Goal: Book appointment/travel/reservation

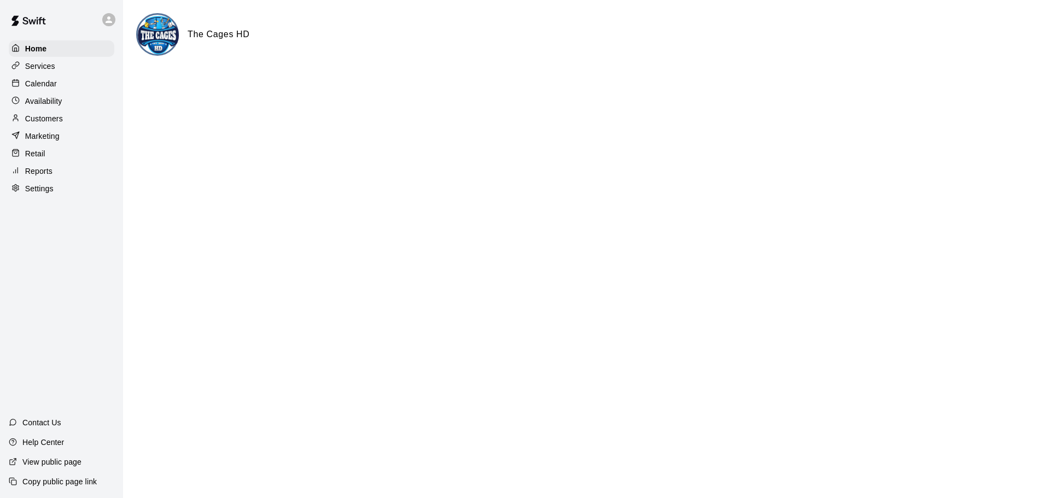
click at [38, 85] on p "Calendar" at bounding box center [41, 83] width 32 height 11
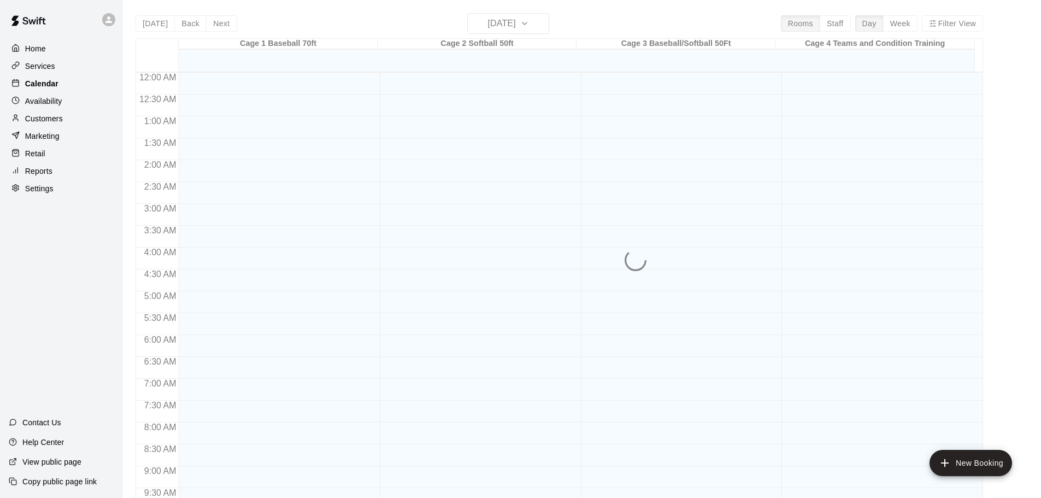
scroll to position [579, 0]
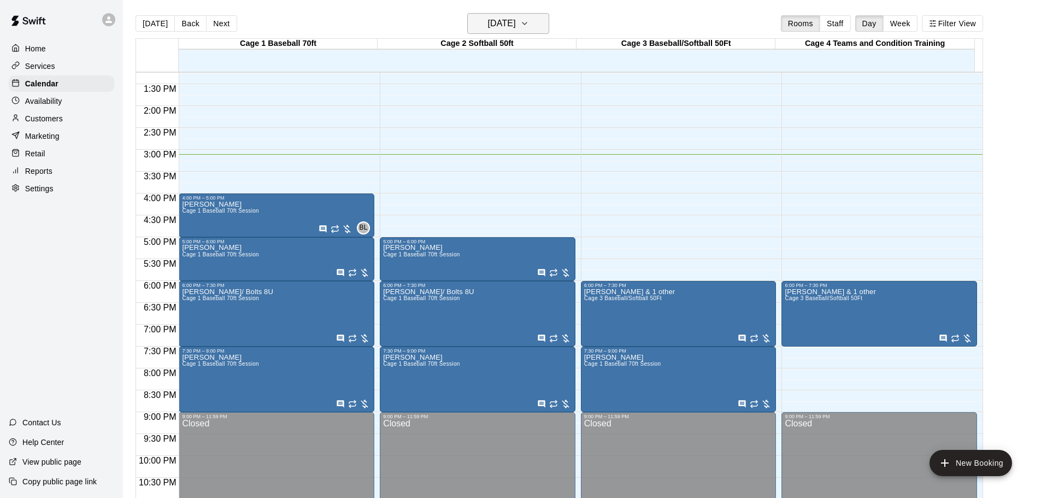
click at [460, 22] on icon "button" at bounding box center [524, 23] width 9 height 13
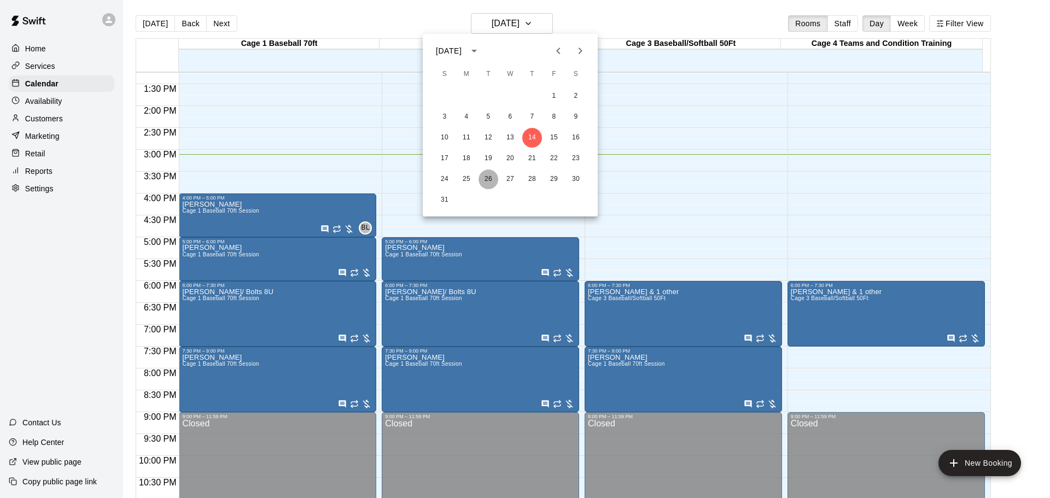
click at [460, 177] on button "26" at bounding box center [488, 179] width 20 height 20
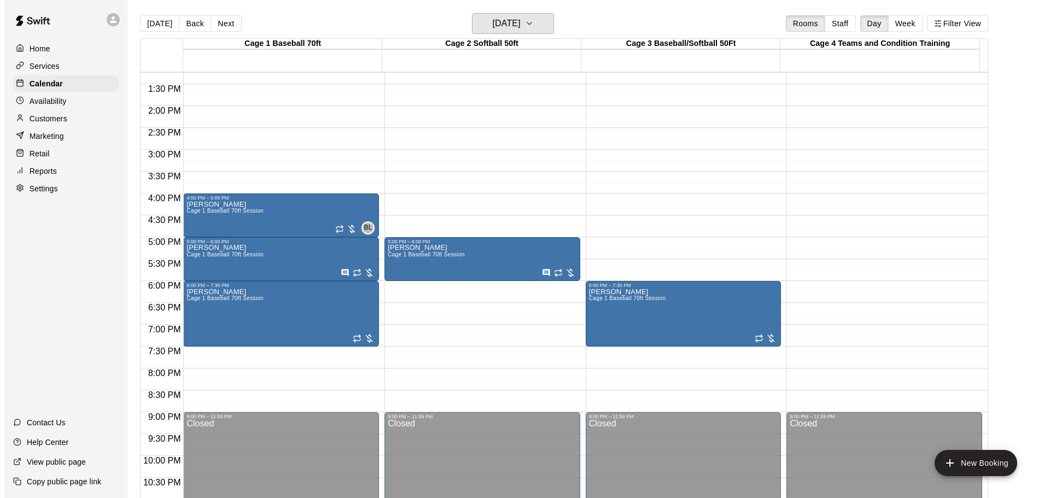
scroll to position [306, 0]
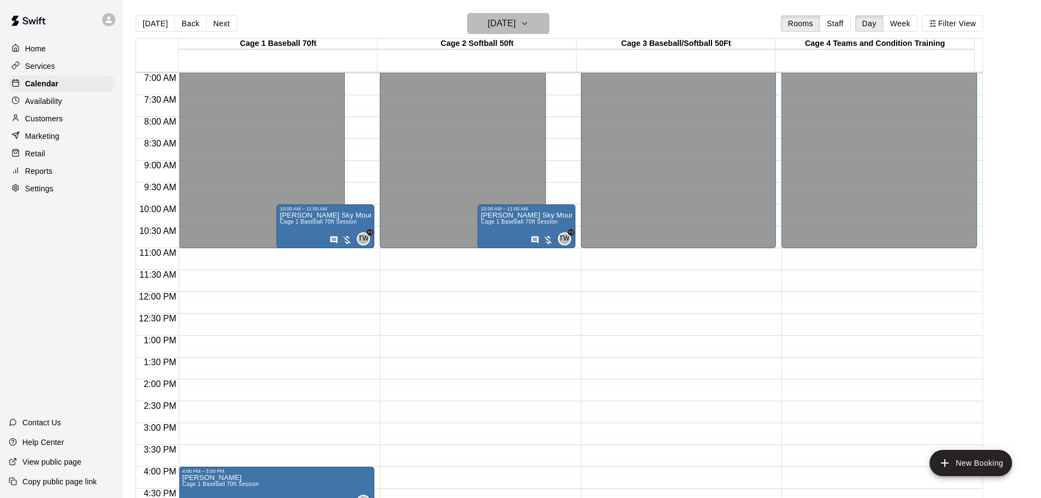
click at [460, 29] on icon "button" at bounding box center [524, 23] width 9 height 13
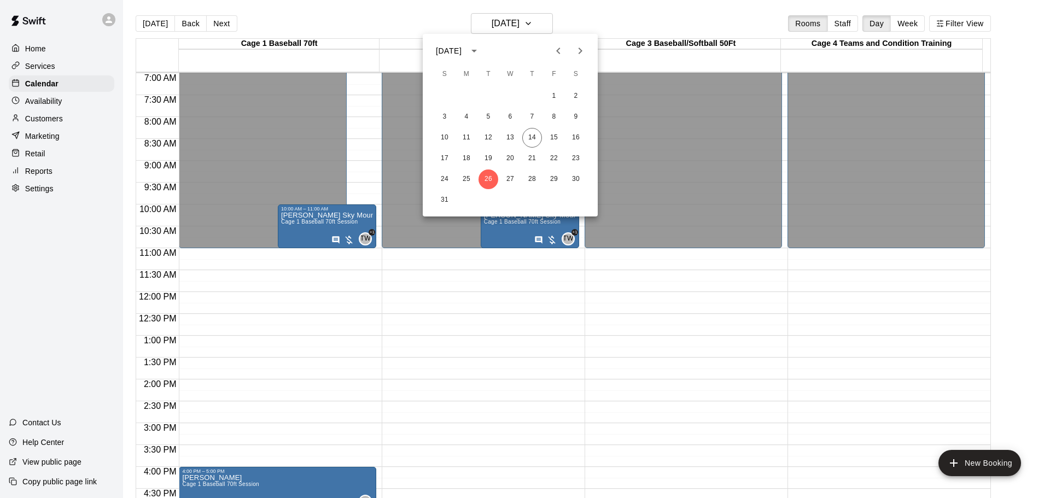
click at [460, 51] on icon "Next month" at bounding box center [579, 50] width 13 height 13
click at [460, 95] on button "2" at bounding box center [488, 96] width 20 height 20
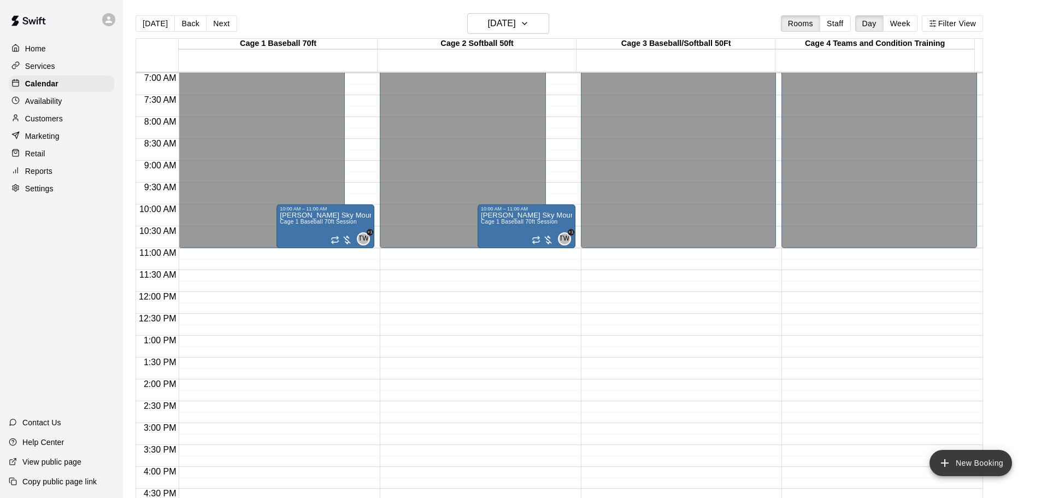
click at [460, 465] on button "New Booking" at bounding box center [971, 463] width 83 height 26
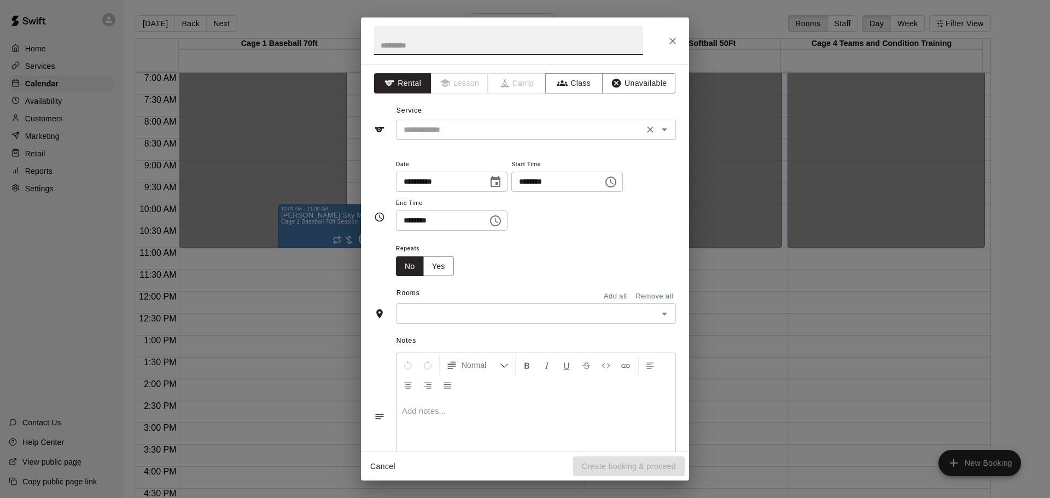
click at [460, 136] on icon "Open" at bounding box center [664, 129] width 13 height 13
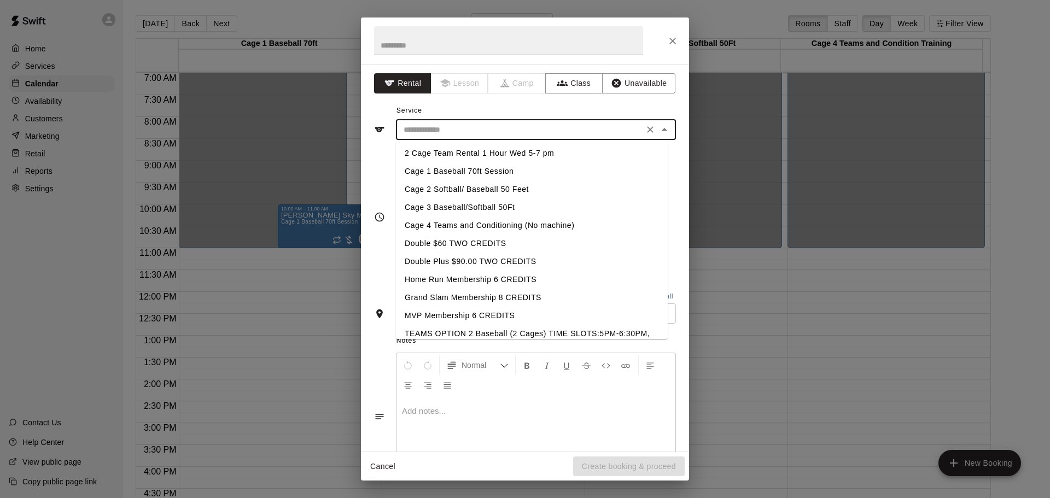
click at [460, 185] on li "Cage 2 Softball/ Baseball 50 Feet" at bounding box center [532, 189] width 272 height 18
type input "**********"
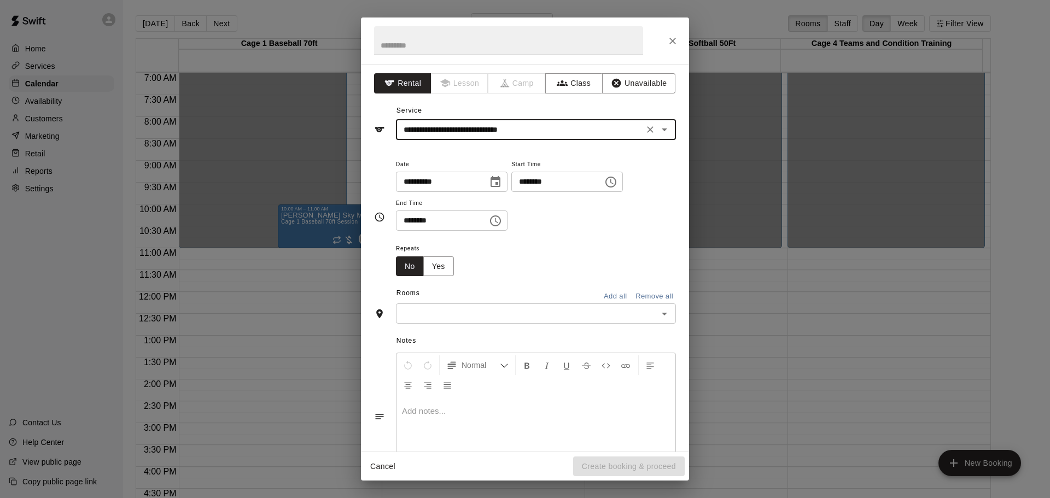
click at [460, 179] on icon "Choose time, selected time is 3:00 PM" at bounding box center [610, 181] width 13 height 13
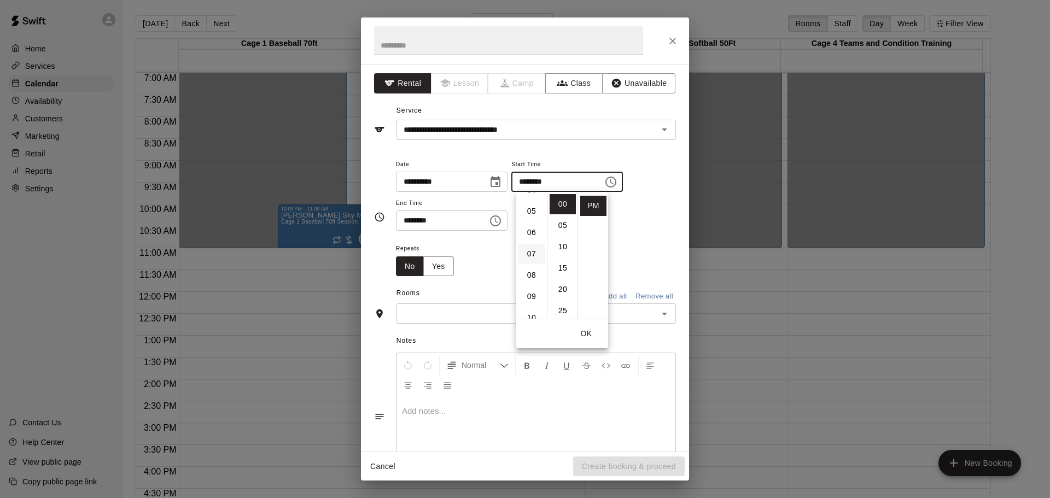
scroll to position [119, 0]
click at [460, 262] on li "11" at bounding box center [531, 265] width 26 height 20
click at [460, 206] on li "AM" at bounding box center [593, 204] width 26 height 20
type input "********"
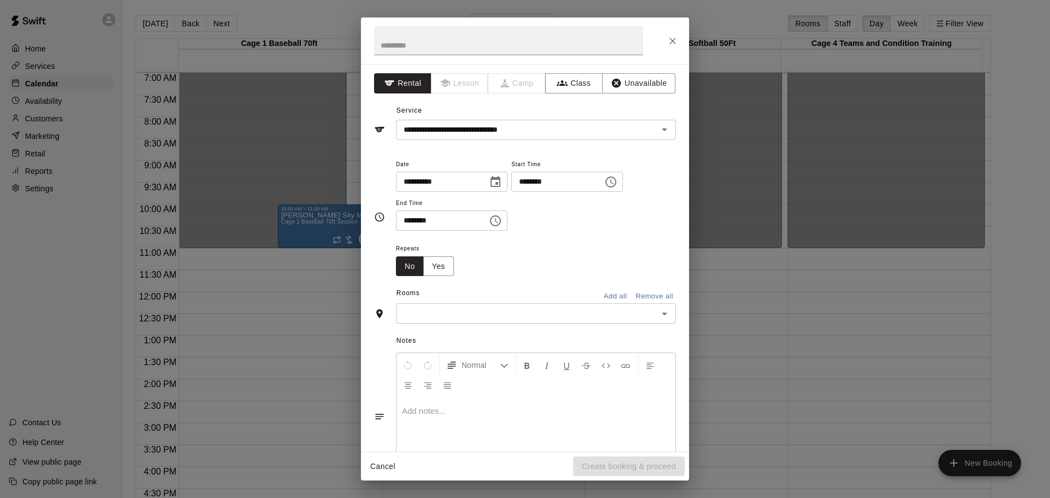
click at [460, 220] on icon "Choose time, selected time is 3:30 PM" at bounding box center [495, 220] width 13 height 13
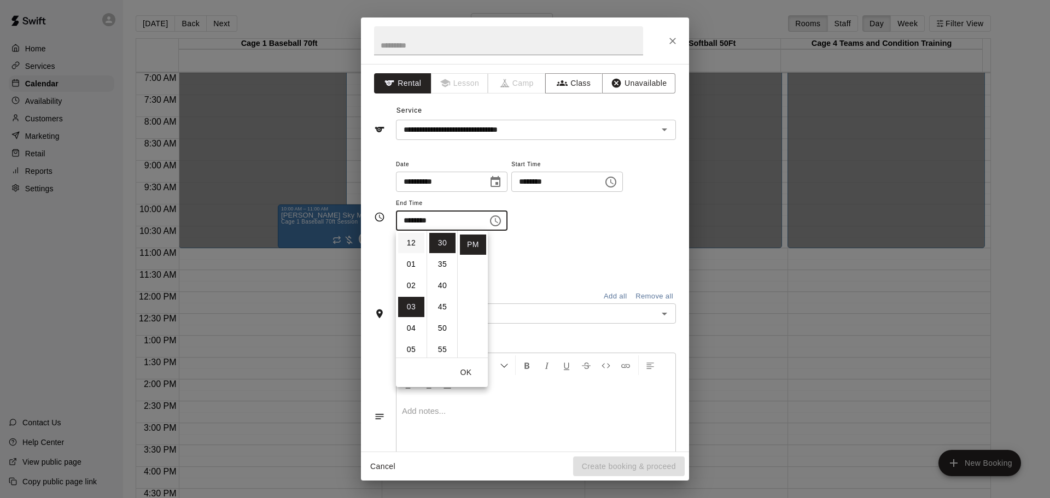
click at [412, 240] on li "12" at bounding box center [411, 243] width 26 height 20
click at [441, 242] on li "00" at bounding box center [442, 243] width 26 height 20
type input "********"
click at [460, 374] on button "OK" at bounding box center [465, 372] width 35 height 20
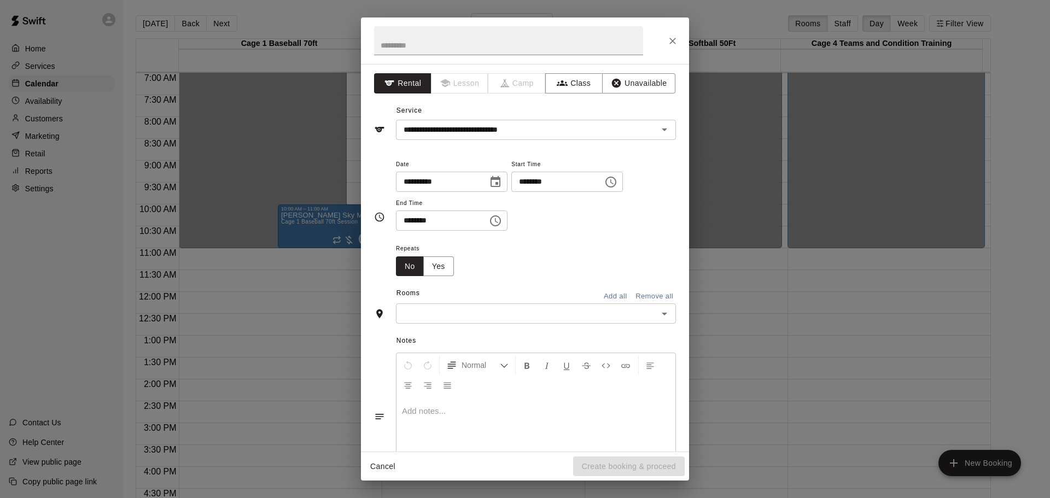
click at [460, 316] on icon "Open" at bounding box center [664, 313] width 13 height 13
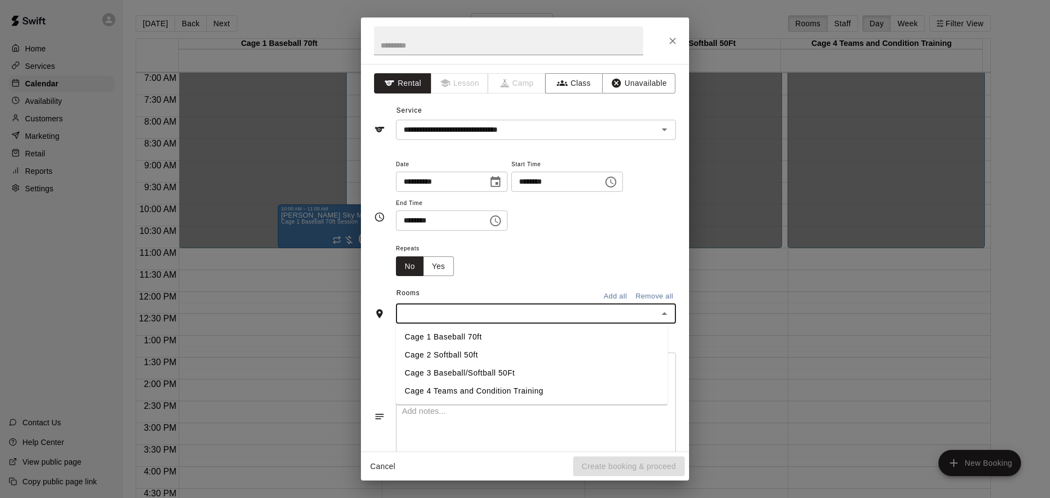
click at [460, 348] on li "Cage 2 Softball 50ft" at bounding box center [532, 355] width 272 height 18
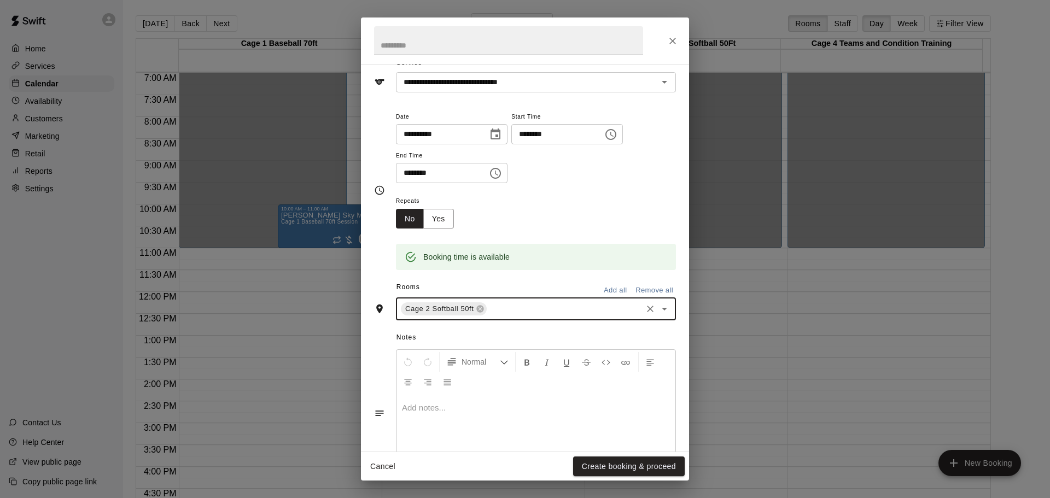
scroll to position [93, 0]
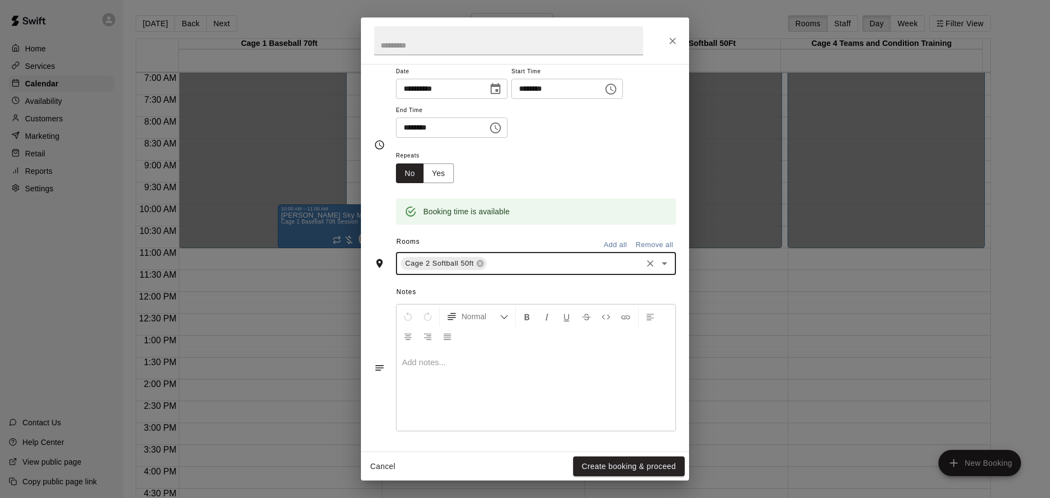
click at [460, 378] on div at bounding box center [535, 390] width 279 height 82
click at [460, 470] on button "Create booking & proceed" at bounding box center [629, 466] width 112 height 20
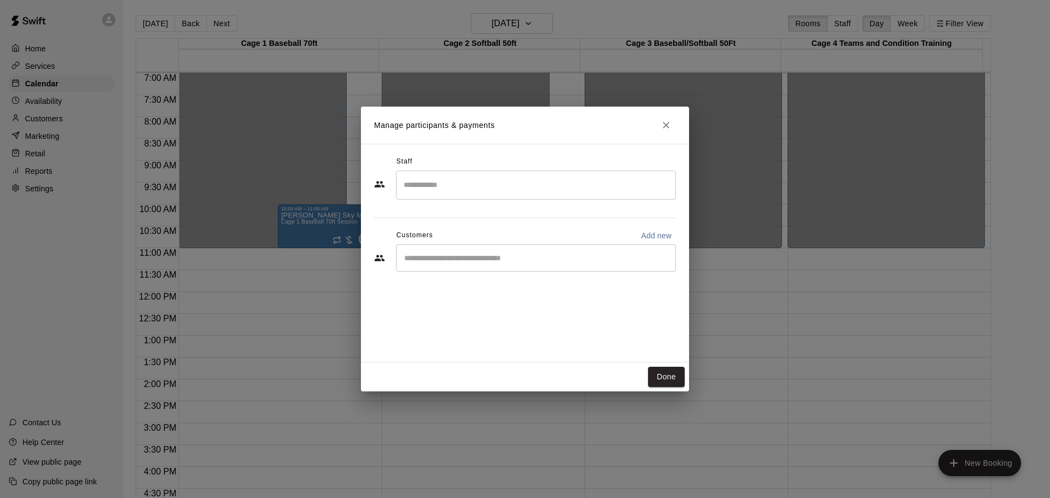
click at [460, 232] on p "Add new" at bounding box center [656, 235] width 31 height 11
select select "**"
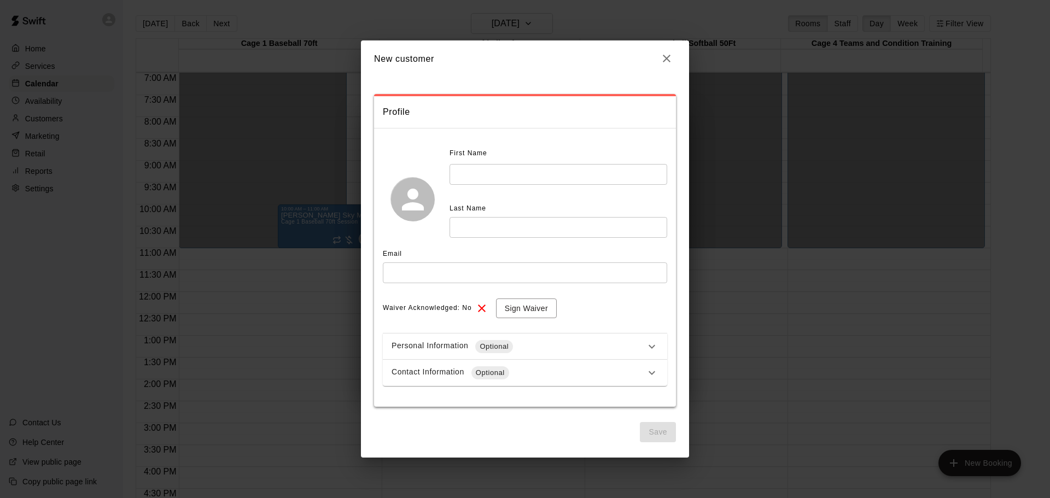
click at [460, 172] on input "text" at bounding box center [558, 174] width 218 height 20
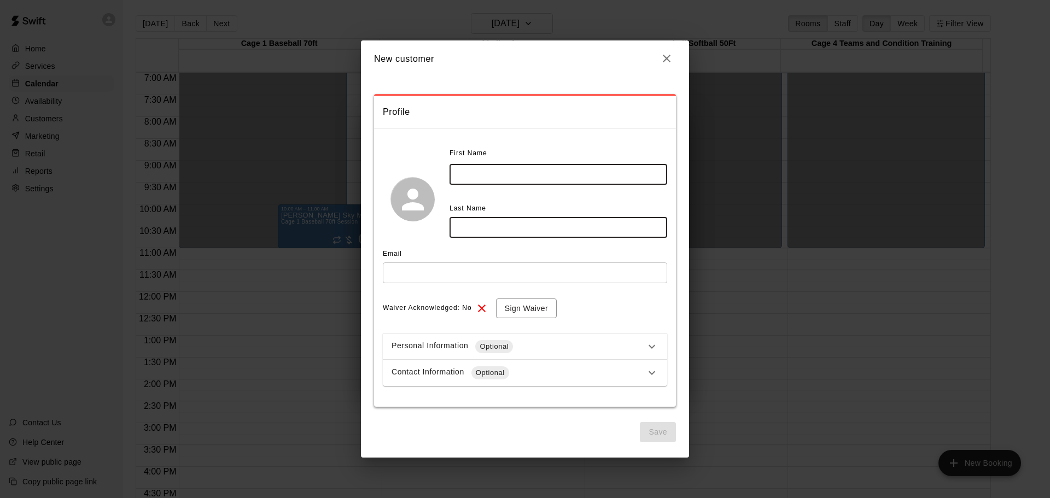
click at [460, 57] on icon "button" at bounding box center [666, 58] width 13 height 13
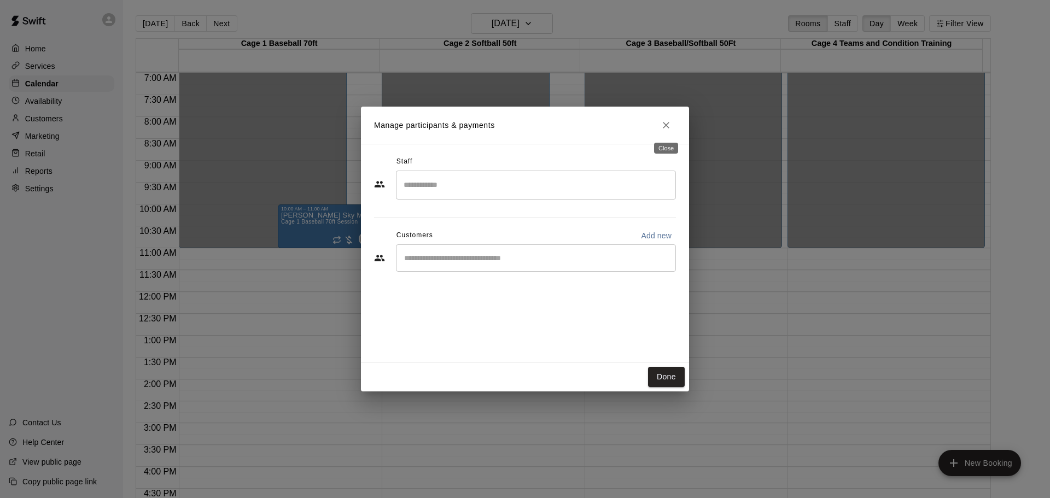
click at [460, 130] on icon "Close" at bounding box center [665, 125] width 11 height 11
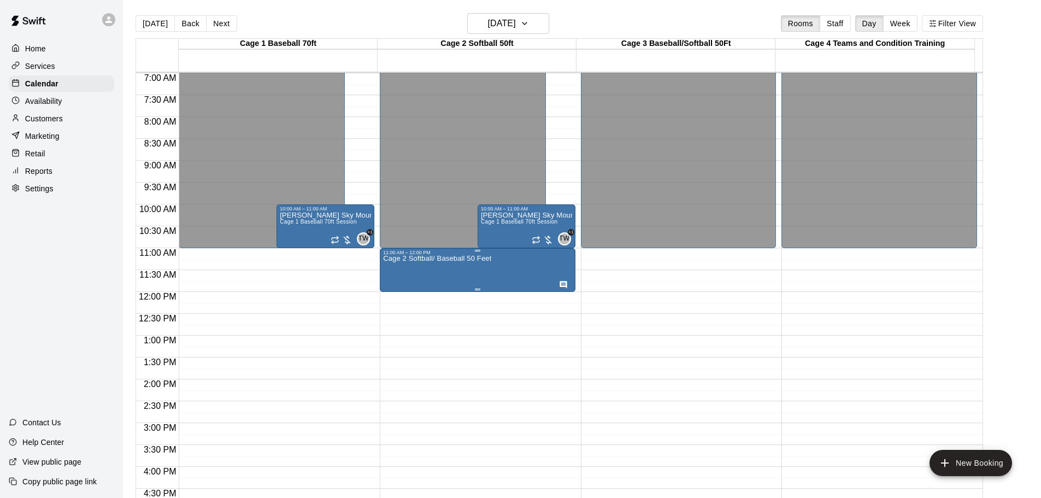
click at [441, 266] on div "Cage 2 Softball/ Baseball 50 Feet" at bounding box center [437, 504] width 108 height 498
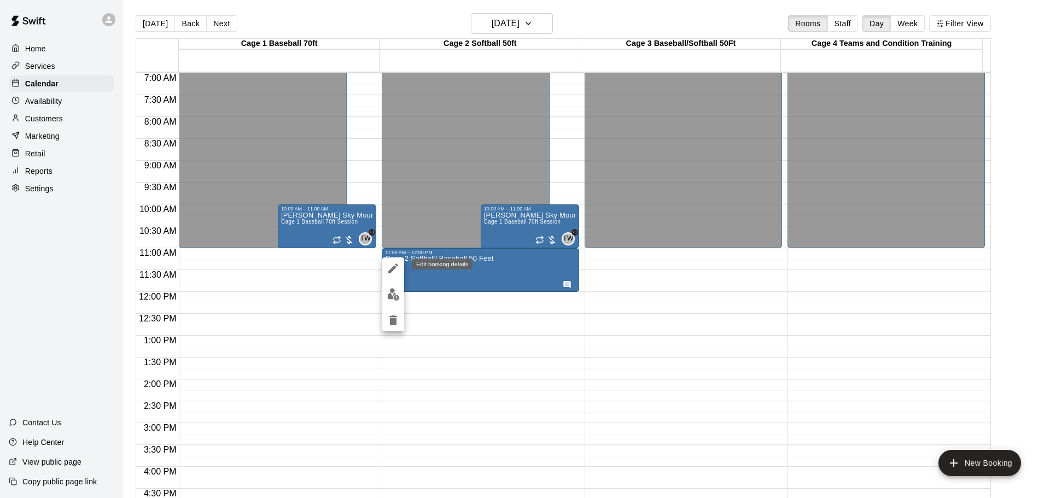
click at [391, 267] on icon "edit" at bounding box center [393, 268] width 13 height 13
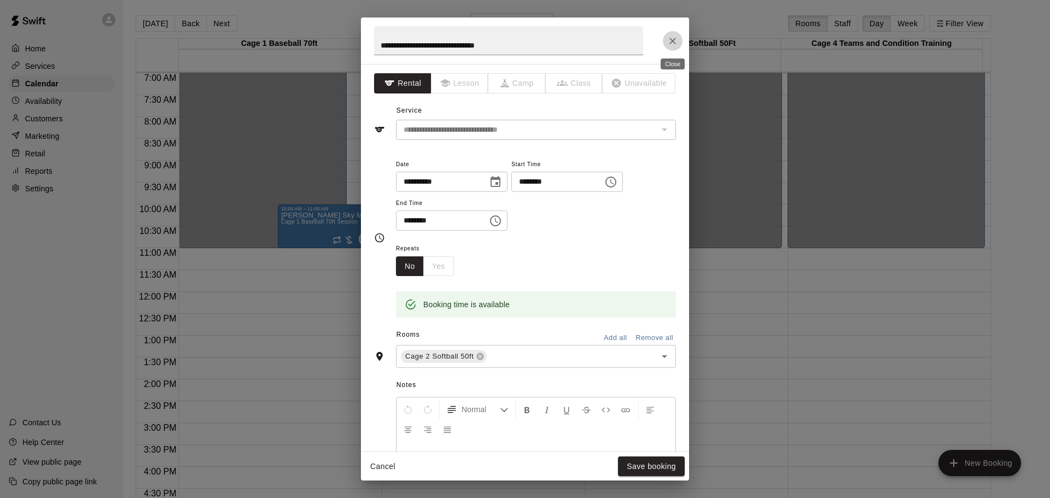
click at [460, 42] on icon "Close" at bounding box center [672, 41] width 7 height 7
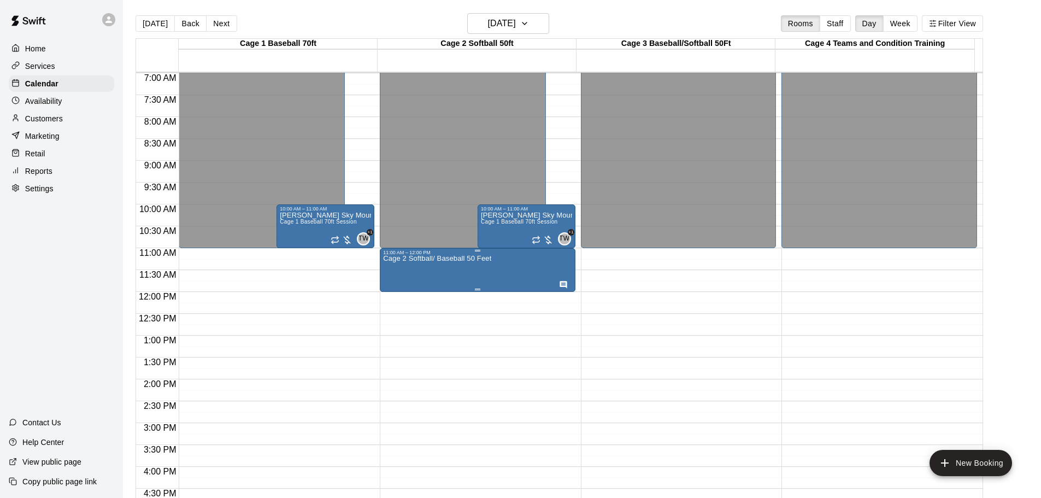
click at [449, 267] on div "Cage 2 Softball/ Baseball 50 Feet" at bounding box center [437, 504] width 108 height 498
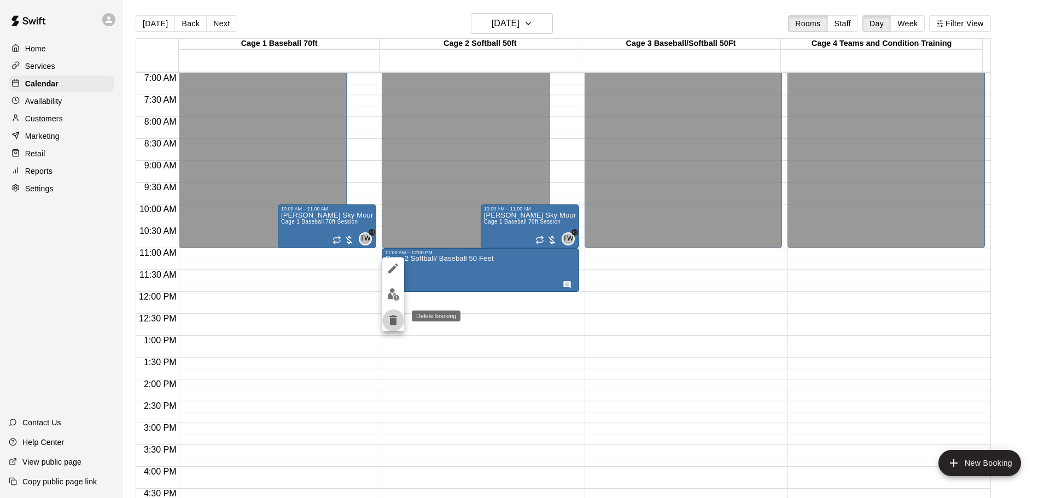
click at [393, 319] on icon "delete" at bounding box center [393, 320] width 8 height 10
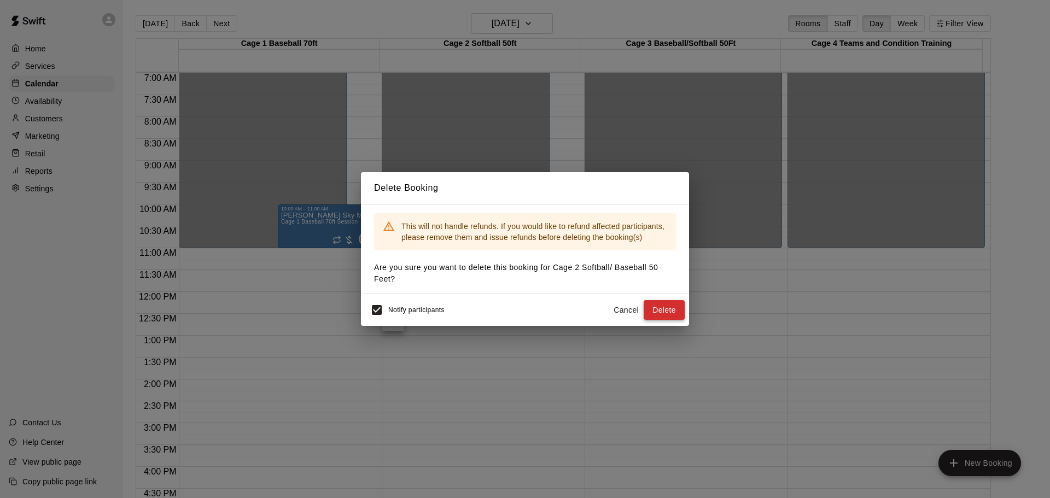
click at [460, 311] on button "Delete" at bounding box center [663, 310] width 41 height 20
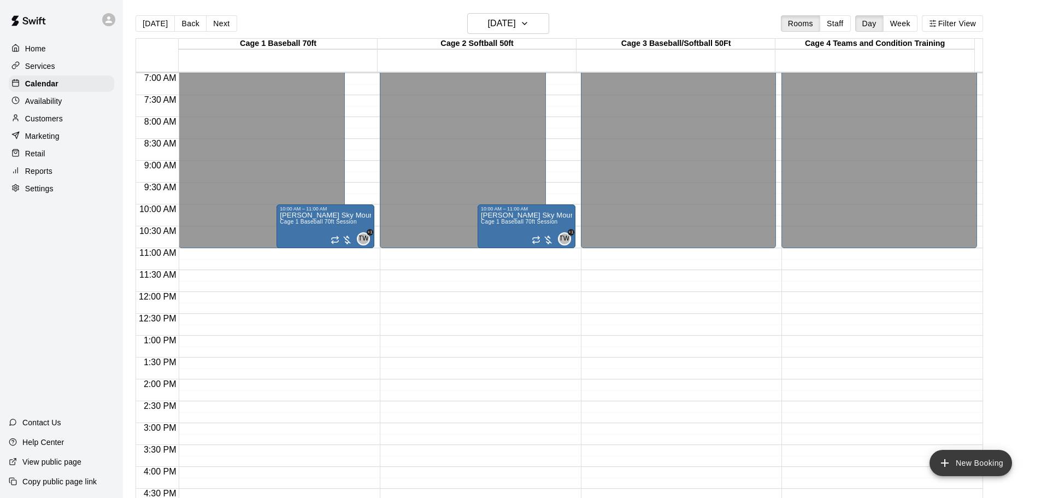
click at [460, 459] on button "New Booking" at bounding box center [971, 463] width 83 height 26
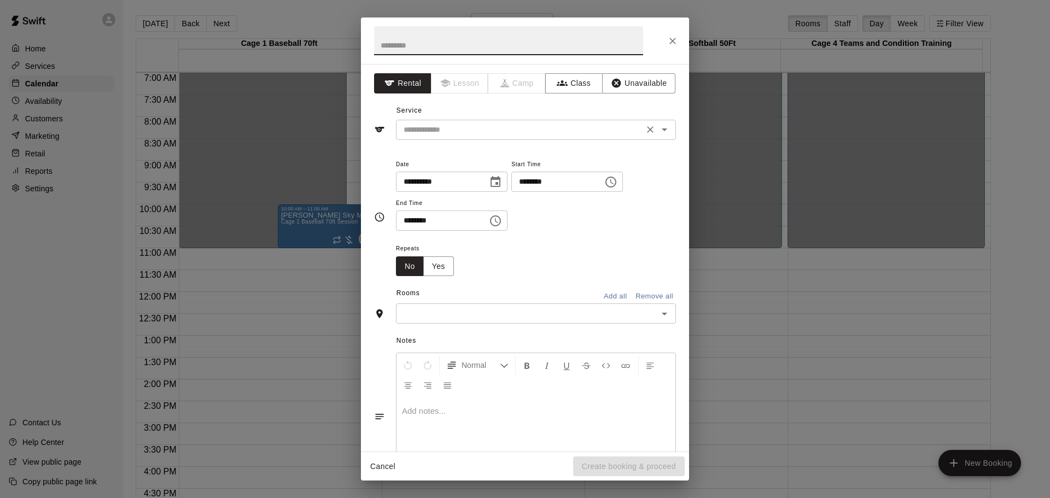
click at [460, 130] on icon "Open" at bounding box center [664, 129] width 13 height 13
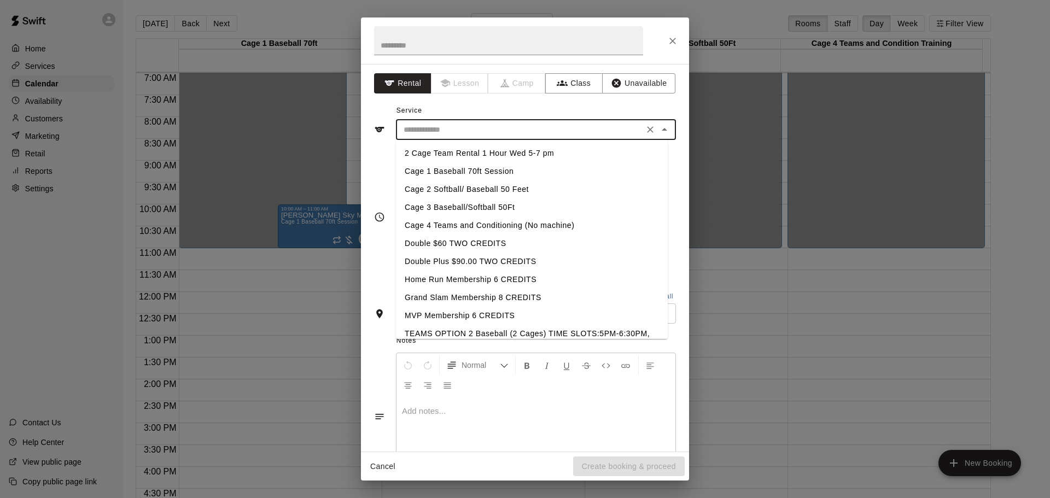
click at [460, 185] on li "Cage 2 Softball/ Baseball 50 Feet" at bounding box center [532, 189] width 272 height 18
type input "**********"
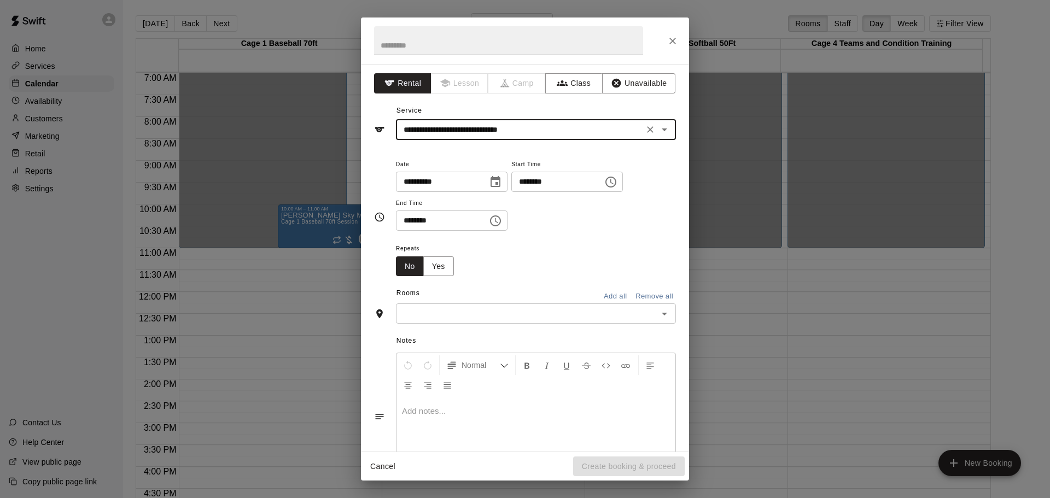
click at [460, 180] on icon "Choose time, selected time is 3:00 PM" at bounding box center [610, 181] width 13 height 13
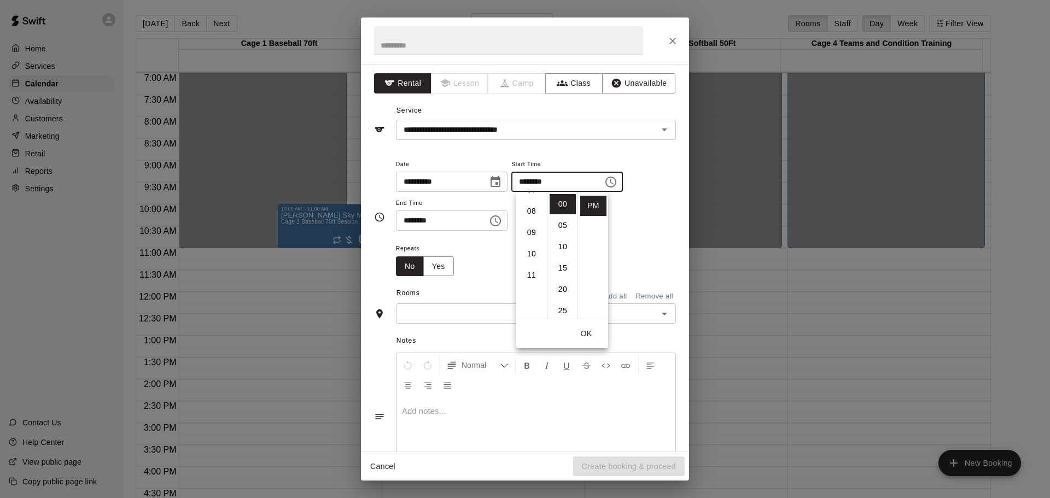
scroll to position [164, 0]
click at [460, 273] on li "11" at bounding box center [531, 275] width 26 height 20
click at [460, 204] on li "AM" at bounding box center [593, 204] width 26 height 20
type input "********"
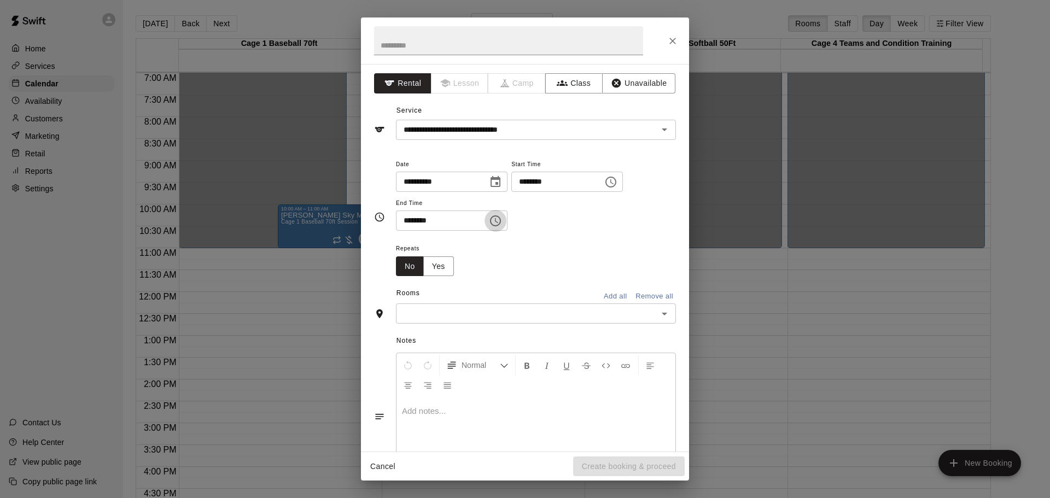
click at [460, 223] on icon "Choose time, selected time is 3:30 PM" at bounding box center [495, 220] width 13 height 13
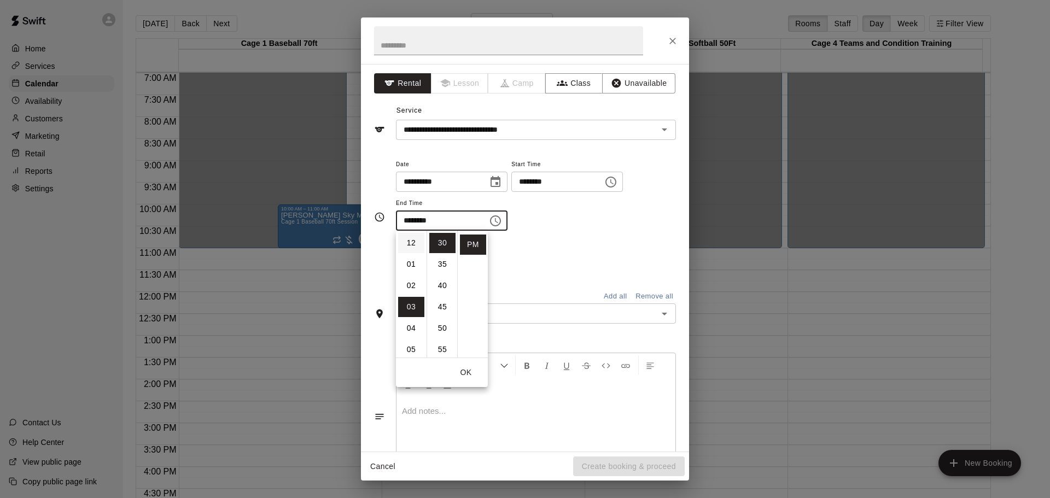
click at [409, 240] on li "12" at bounding box center [411, 243] width 26 height 20
click at [441, 240] on li "00" at bounding box center [442, 243] width 26 height 20
type input "********"
click at [460, 375] on button "OK" at bounding box center [465, 372] width 35 height 20
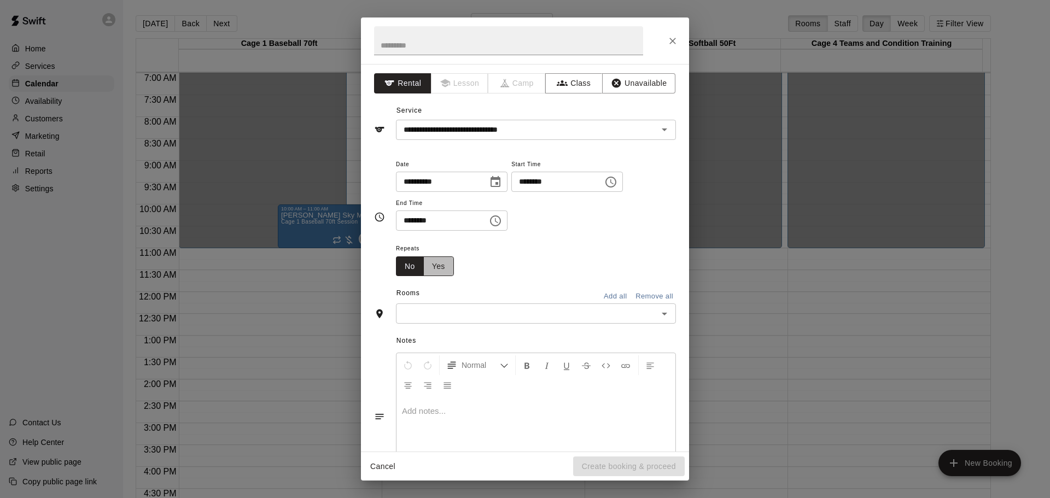
click at [444, 263] on button "Yes" at bounding box center [438, 266] width 31 height 20
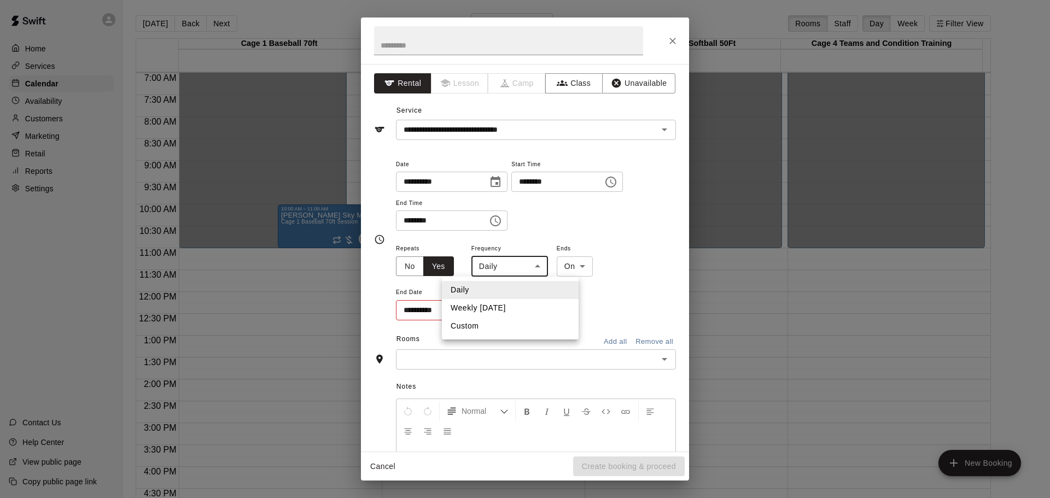
click at [460, 266] on body "Home Services Calendar Availability Customers Marketing Retail Reports Settings…" at bounding box center [525, 258] width 1050 height 516
click at [460, 304] on li "Weekly [DATE]" at bounding box center [510, 308] width 137 height 18
type input "******"
click at [460, 312] on icon "Choose date" at bounding box center [493, 309] width 10 height 11
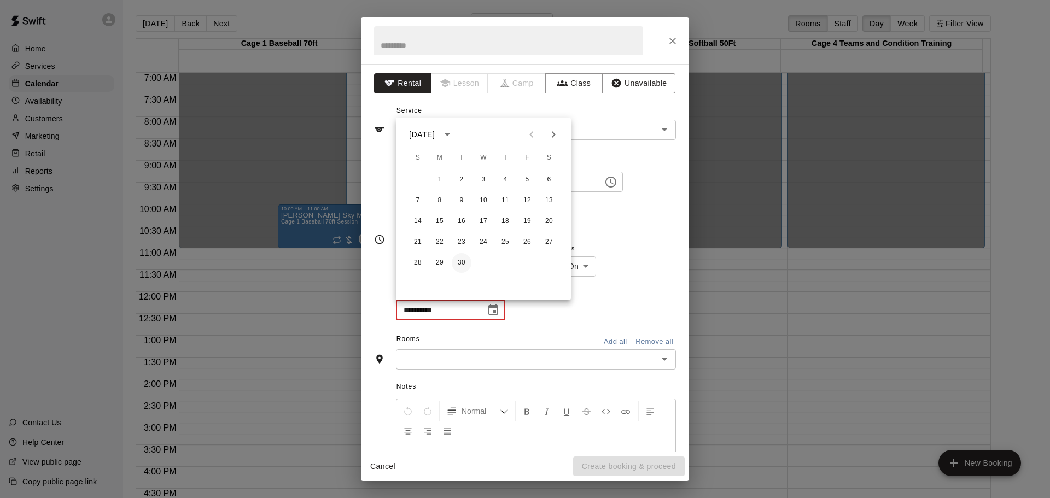
click at [460, 261] on button "30" at bounding box center [462, 263] width 20 height 20
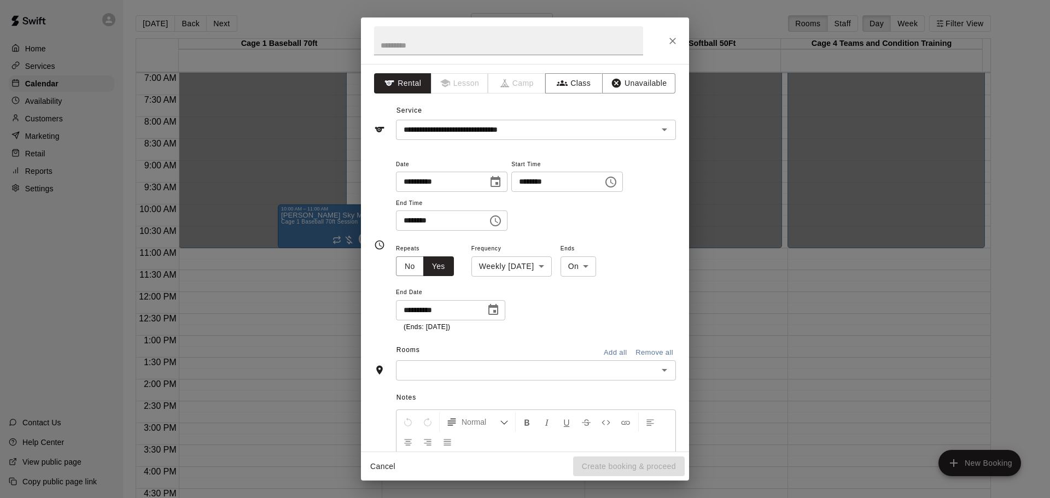
click at [460, 308] on icon "Choose date, selected date is Sep 30, 2025" at bounding box center [493, 309] width 10 height 11
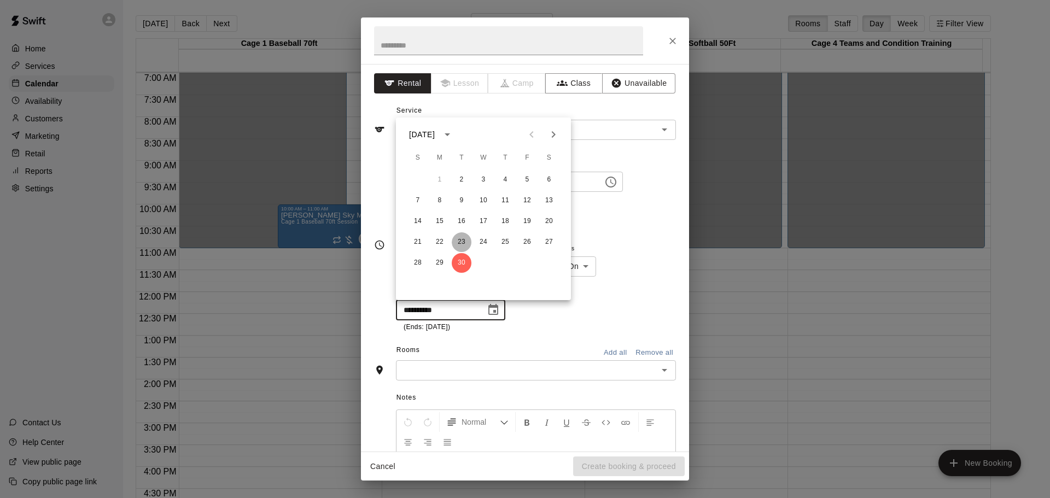
click at [460, 239] on button "23" at bounding box center [462, 242] width 20 height 20
type input "**********"
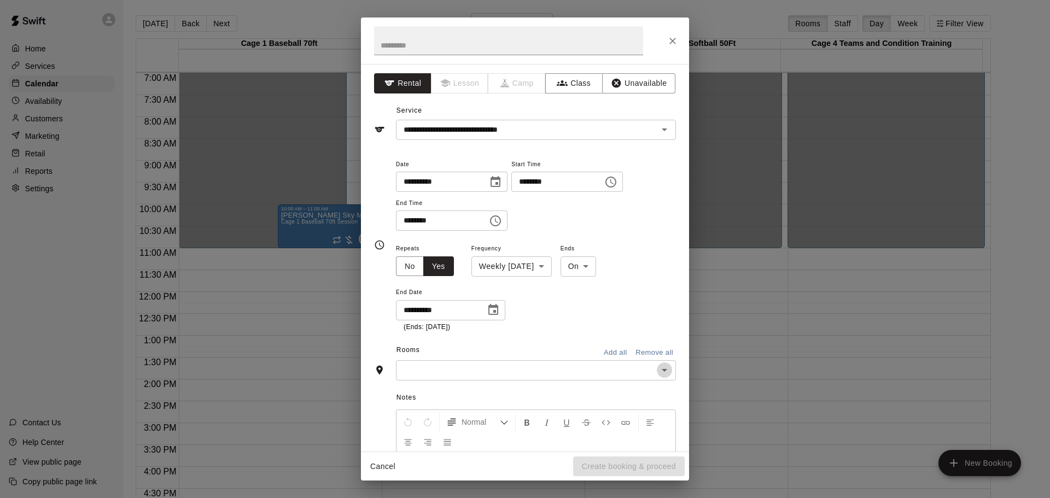
click at [460, 369] on icon "Open" at bounding box center [664, 370] width 13 height 13
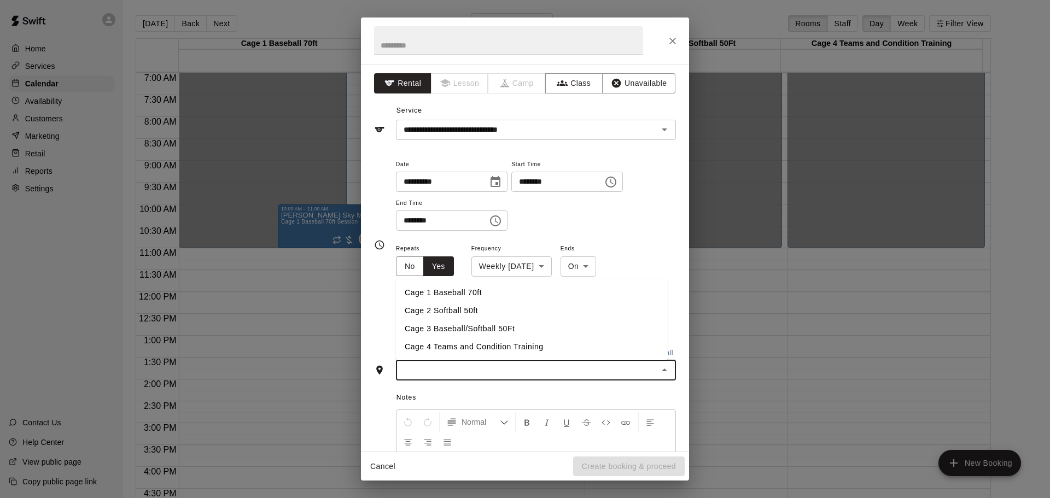
click at [452, 308] on li "Cage 2 Softball 50ft" at bounding box center [532, 311] width 272 height 18
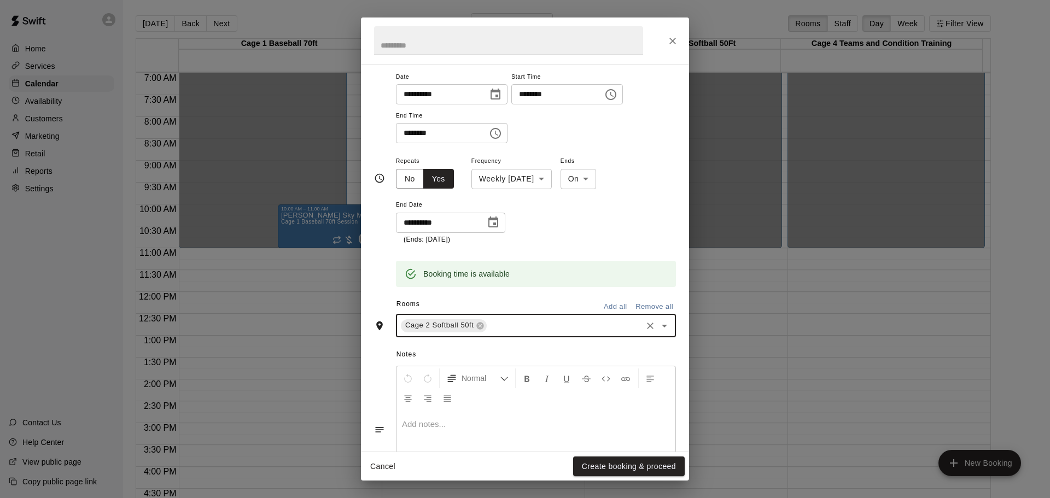
scroll to position [149, 0]
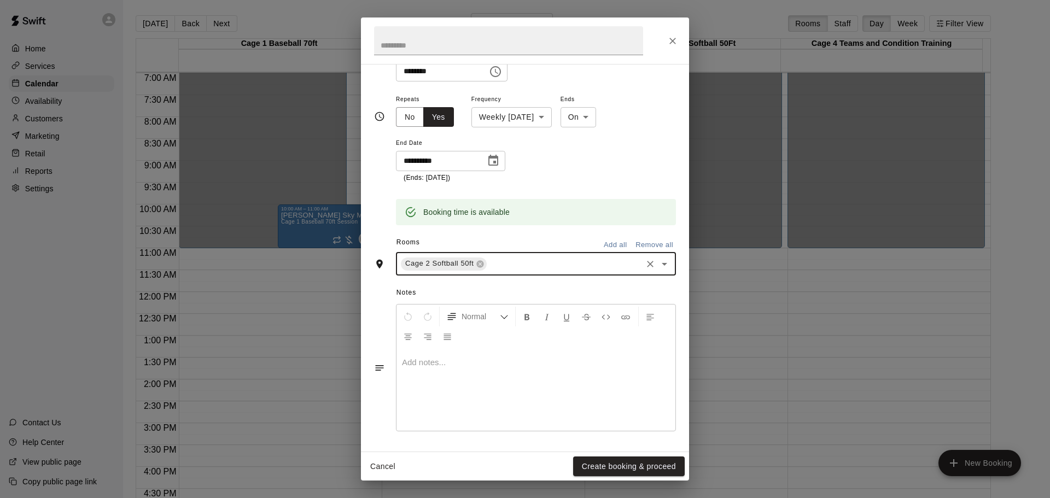
click at [460, 369] on div at bounding box center [535, 390] width 279 height 82
click at [460, 466] on button "Create booking & proceed" at bounding box center [629, 466] width 112 height 20
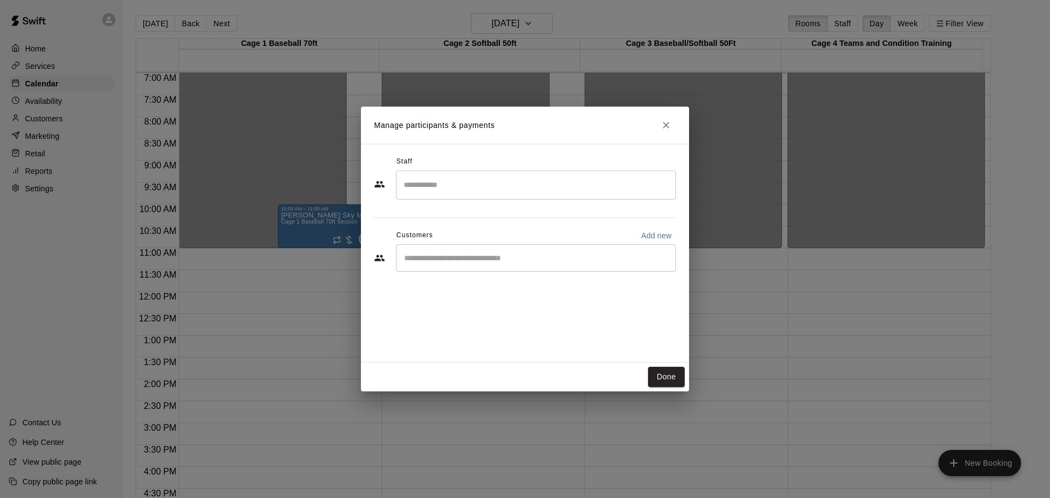
click at [460, 235] on p "Add new" at bounding box center [656, 235] width 31 height 11
select select "**"
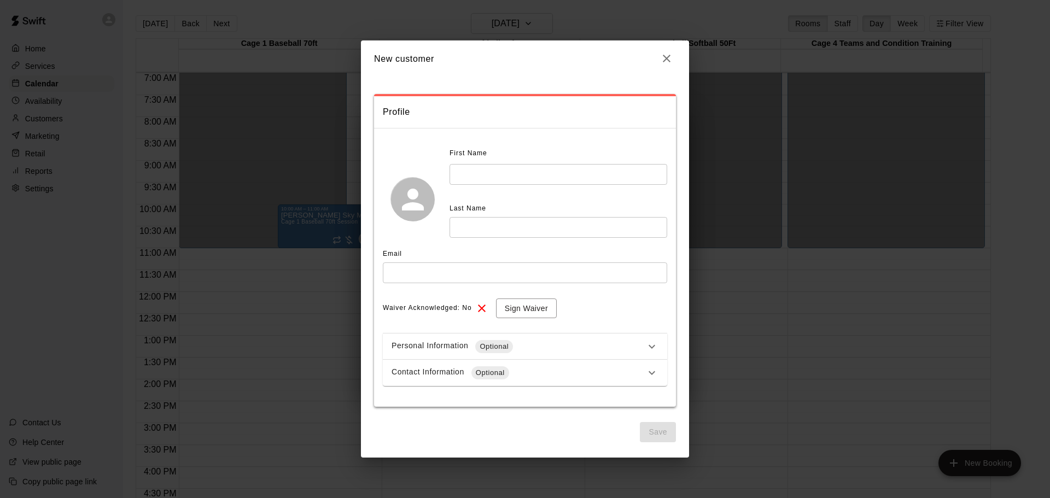
click at [460, 182] on input "text" at bounding box center [558, 174] width 218 height 20
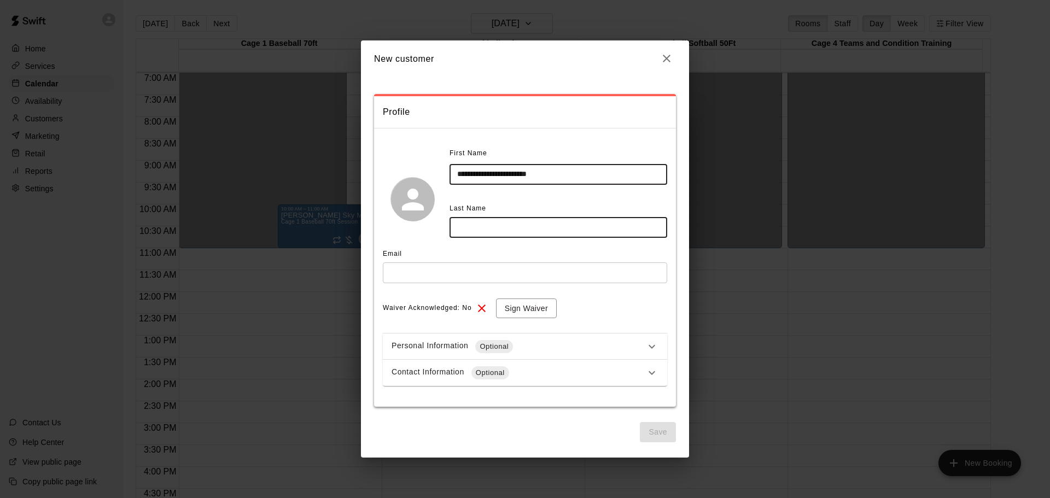
drag, startPoint x: 524, startPoint y: 175, endPoint x: 499, endPoint y: 175, distance: 24.6
click at [460, 175] on input "**********" at bounding box center [558, 174] width 218 height 20
type input "**********"
click at [460, 224] on input "text" at bounding box center [558, 227] width 218 height 20
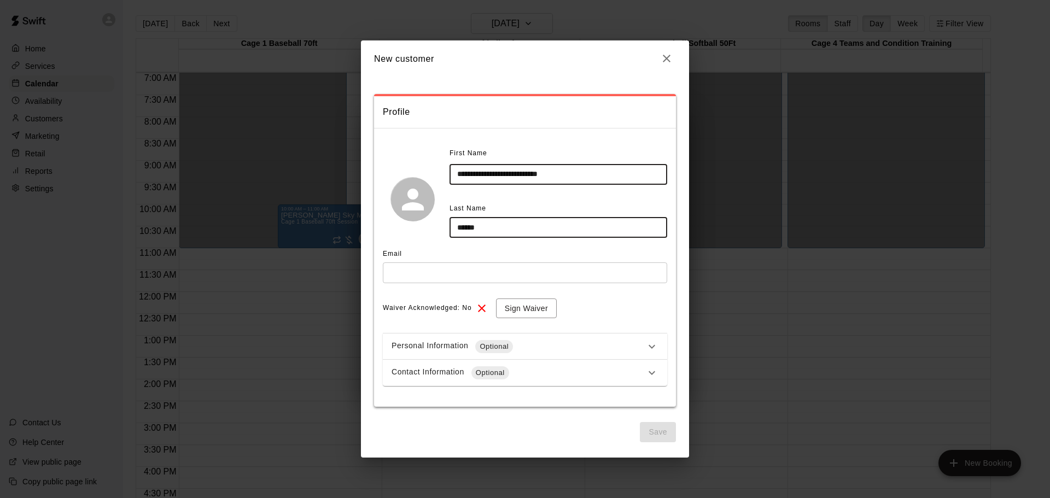
type input "******"
click at [449, 270] on input "text" at bounding box center [525, 272] width 284 height 20
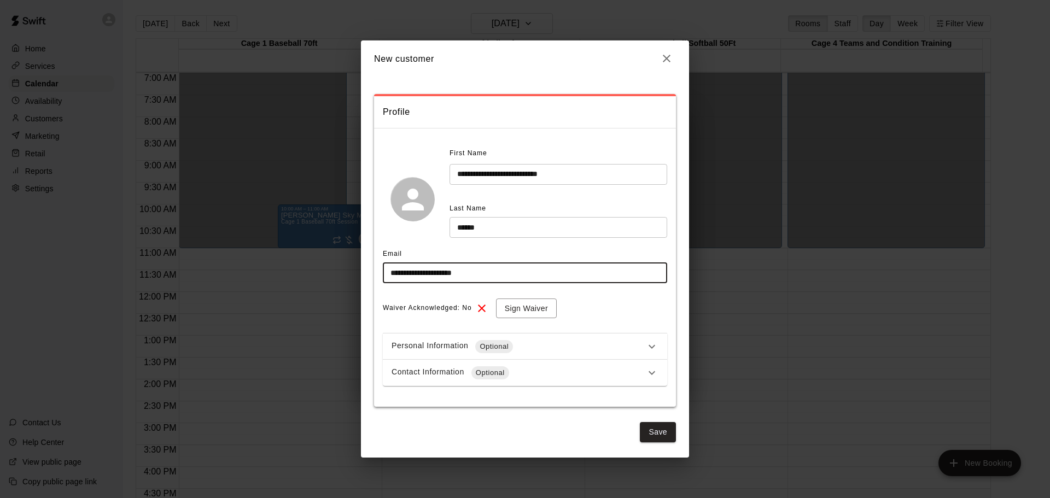
type input "**********"
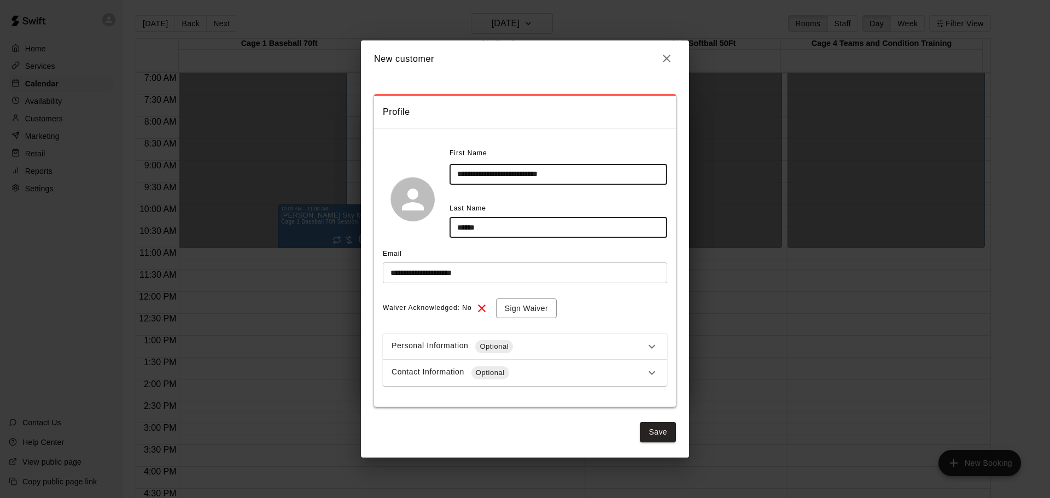
click at [460, 180] on input "**********" at bounding box center [558, 174] width 218 height 20
type input "**********"
click at [460, 313] on button "Sign Waiver" at bounding box center [526, 308] width 61 height 20
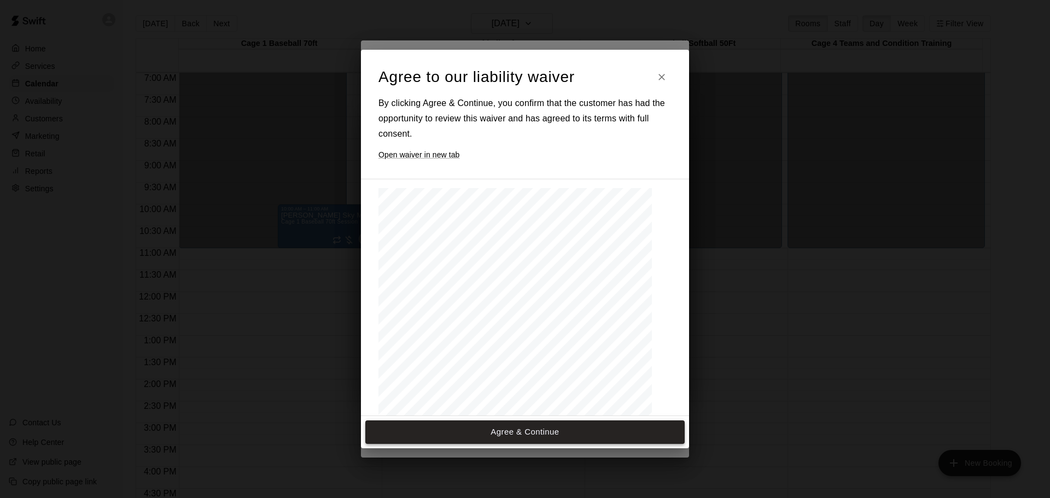
click at [460, 430] on button "Agree & Continue" at bounding box center [524, 431] width 319 height 23
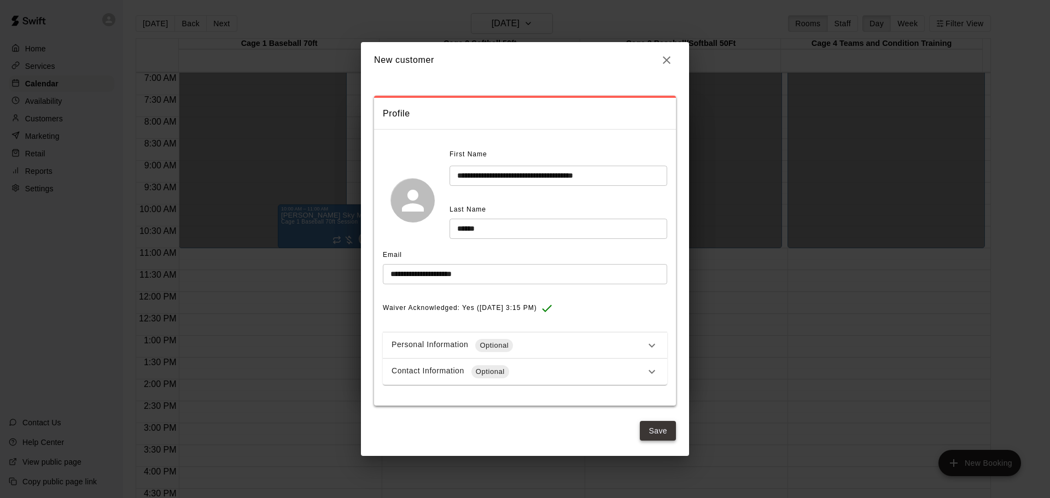
click at [460, 432] on button "Save" at bounding box center [658, 431] width 36 height 20
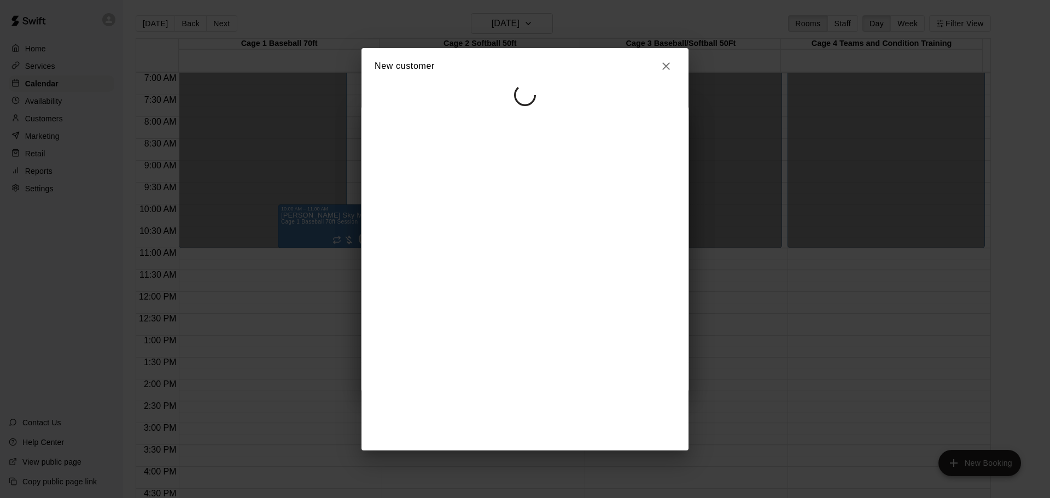
select select "**"
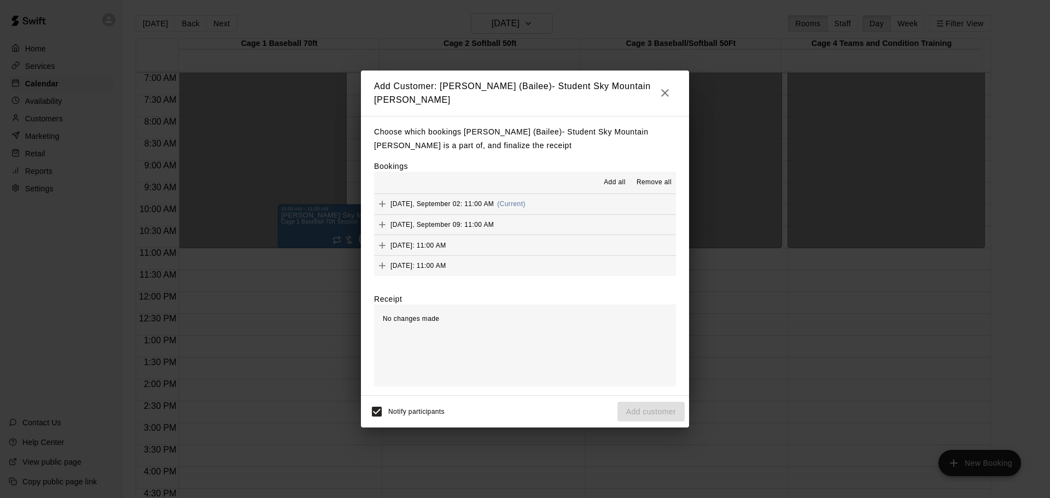
click at [460, 177] on span "Add all" at bounding box center [615, 182] width 22 height 11
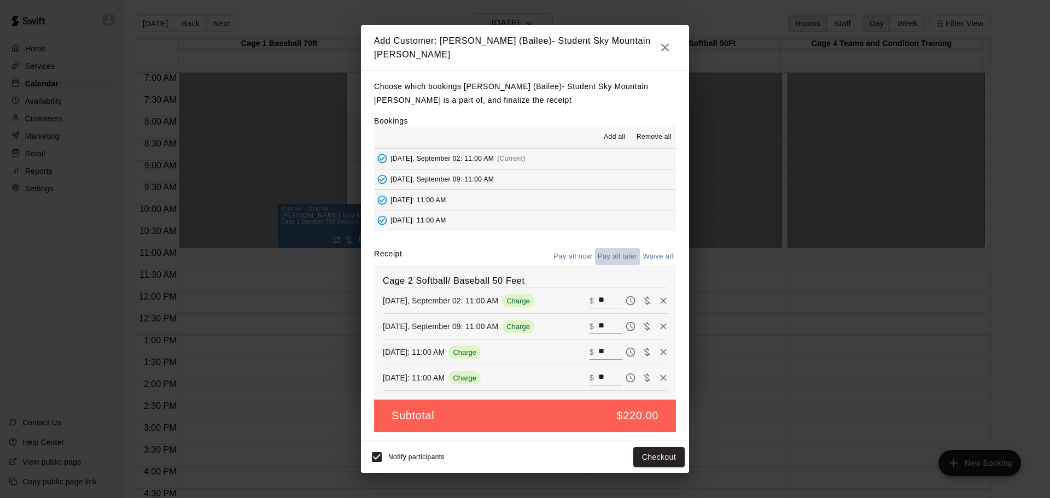
click at [460, 256] on button "Pay all later" at bounding box center [617, 256] width 45 height 17
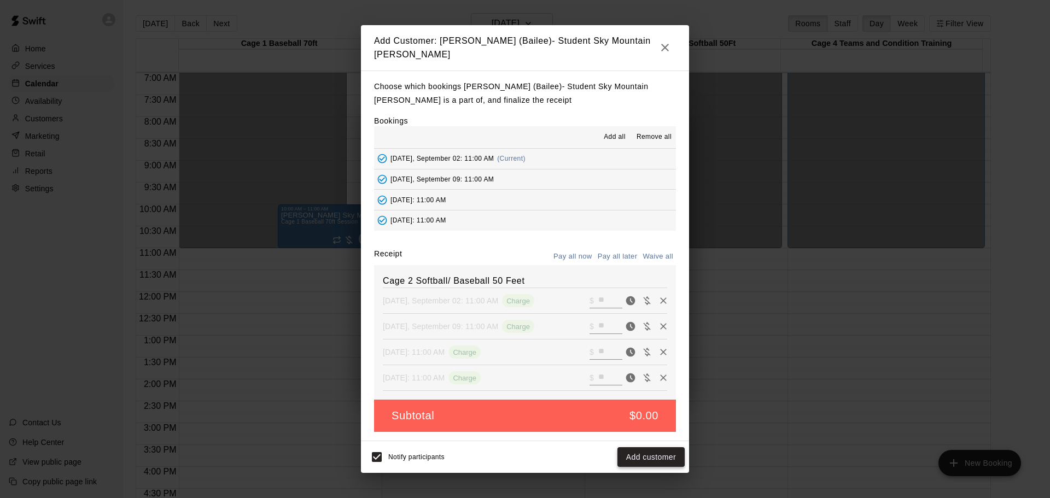
click at [460, 458] on button "Add customer" at bounding box center [650, 457] width 67 height 20
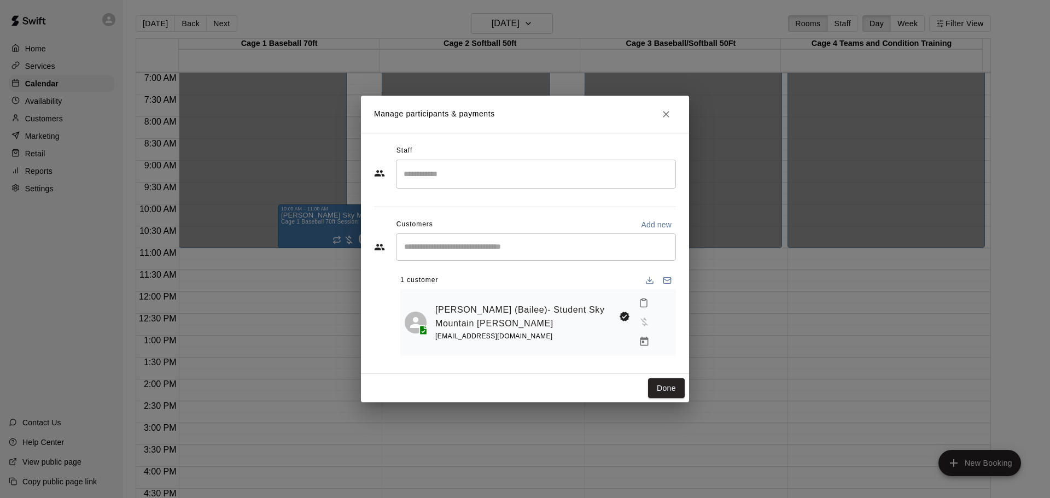
click at [460, 181] on input "Search staff" at bounding box center [536, 174] width 270 height 19
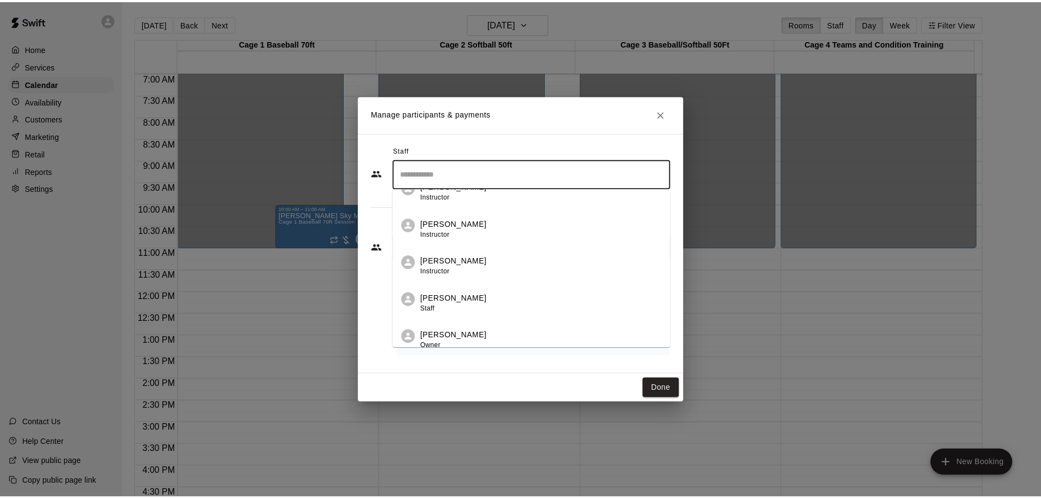
scroll to position [63, 0]
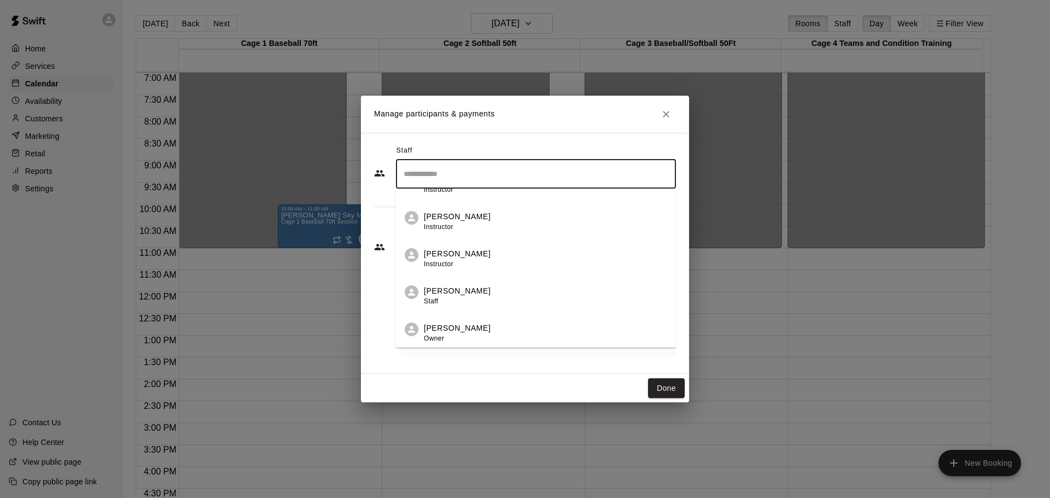
click at [450, 297] on p "[PERSON_NAME]" at bounding box center [457, 290] width 67 height 11
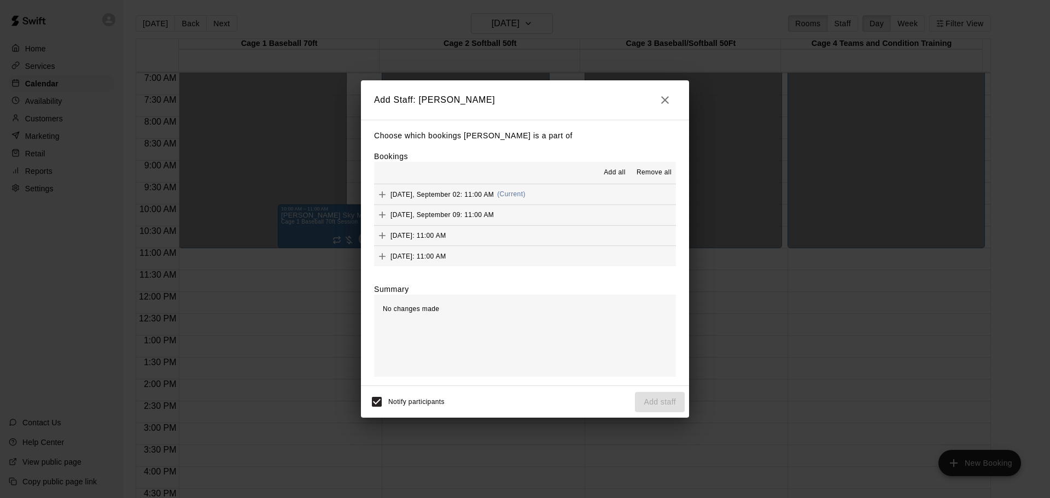
click at [460, 174] on span "Add all" at bounding box center [615, 172] width 22 height 11
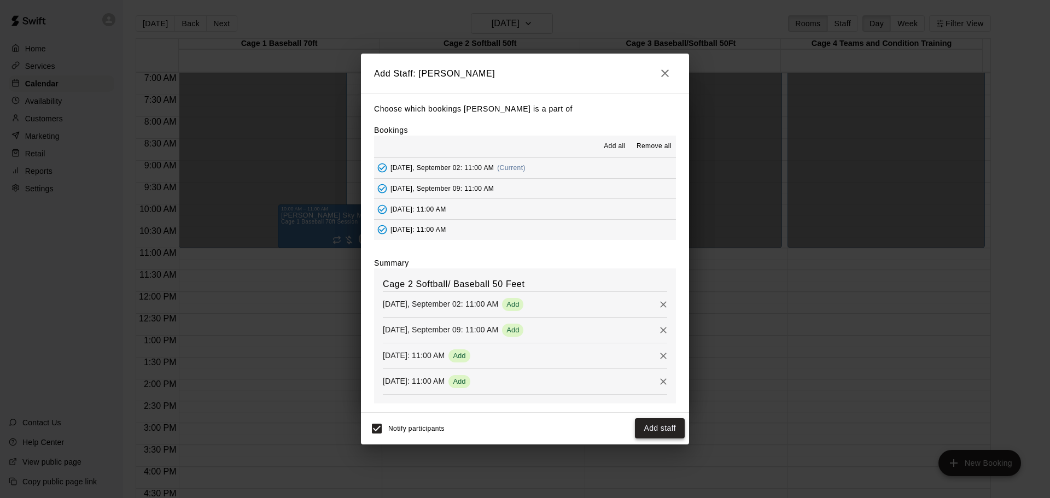
click at [460, 431] on button "Add staff" at bounding box center [660, 428] width 50 height 20
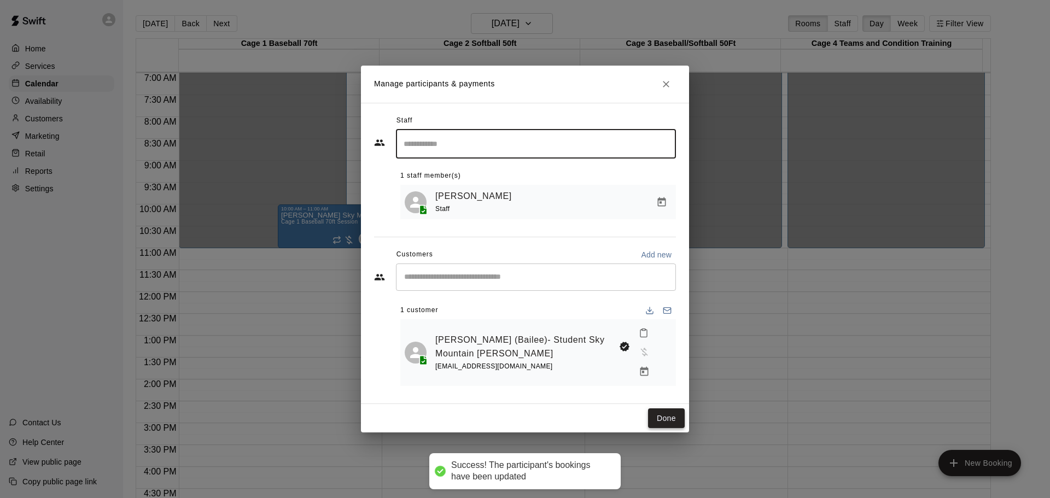
click at [460, 408] on button "Done" at bounding box center [666, 418] width 37 height 20
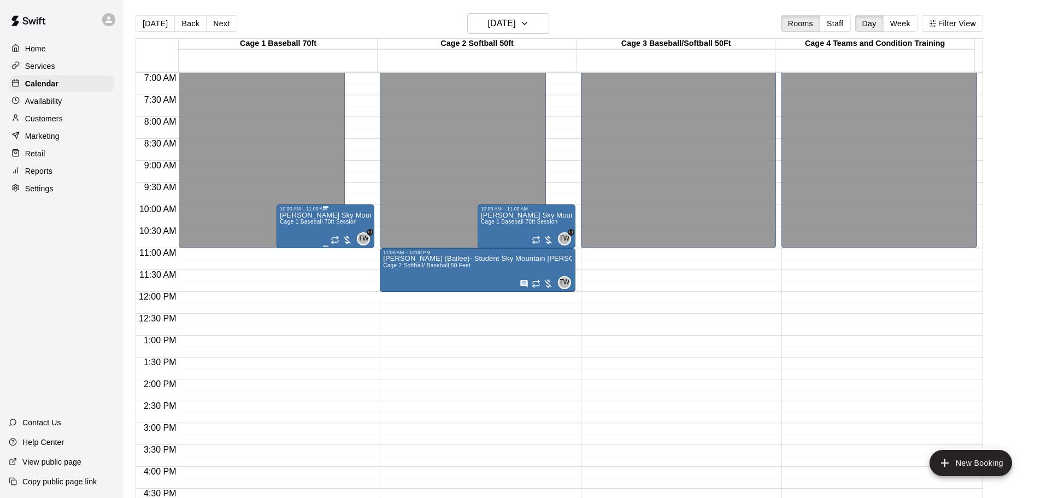
click at [324, 220] on div "[PERSON_NAME] Sky Mountain Cage 1 Baseball 70ft Session" at bounding box center [325, 461] width 91 height 498
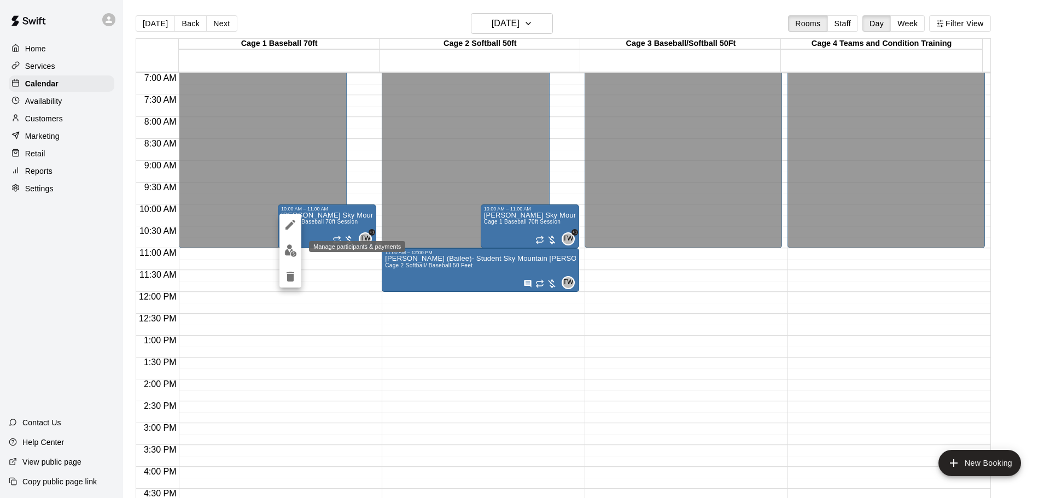
click at [290, 248] on img "edit" at bounding box center [290, 250] width 13 height 13
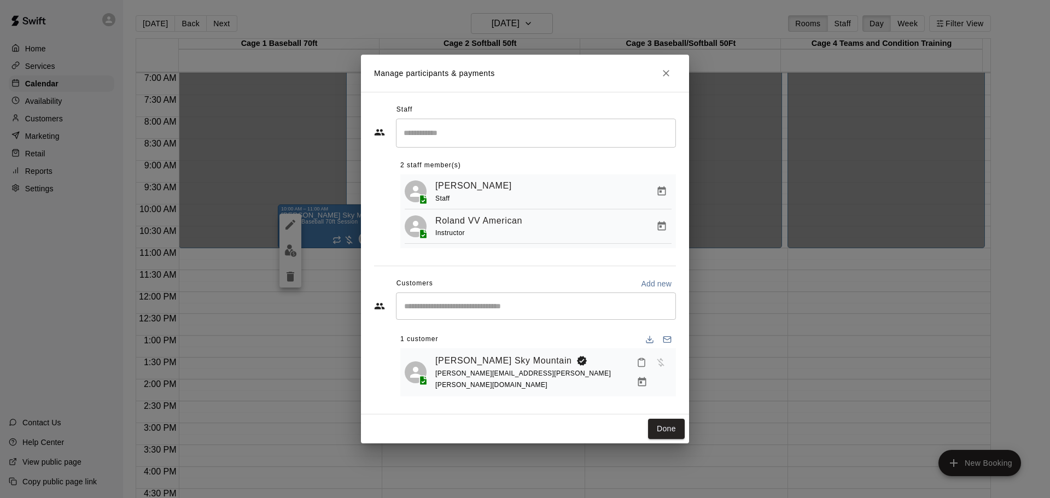
click at [57, 124] on div "Manage participants & payments Staff ​ 2 staff member(s) [PERSON_NAME] Staff [P…" at bounding box center [525, 249] width 1050 height 498
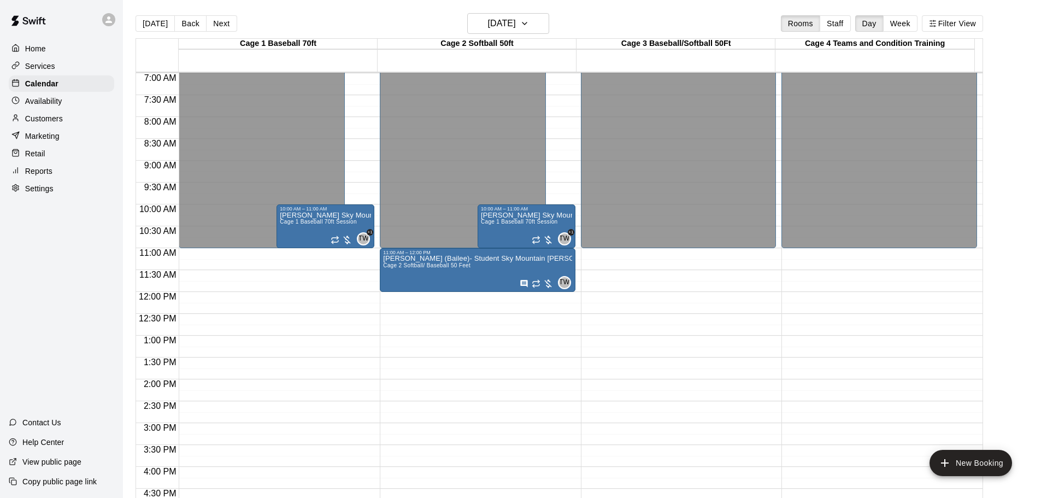
click at [55, 124] on p "Customers" at bounding box center [44, 118] width 38 height 11
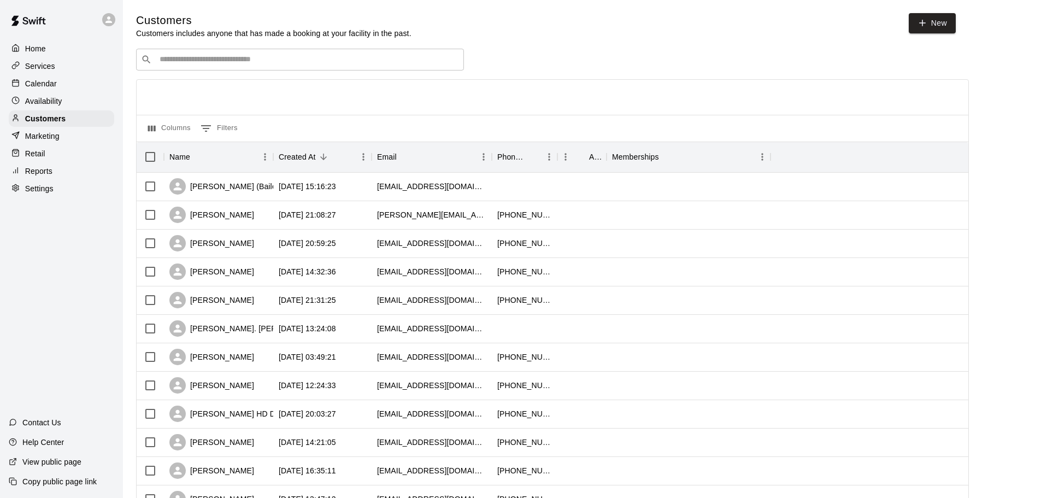
click at [253, 55] on div "​ ​" at bounding box center [300, 60] width 328 height 22
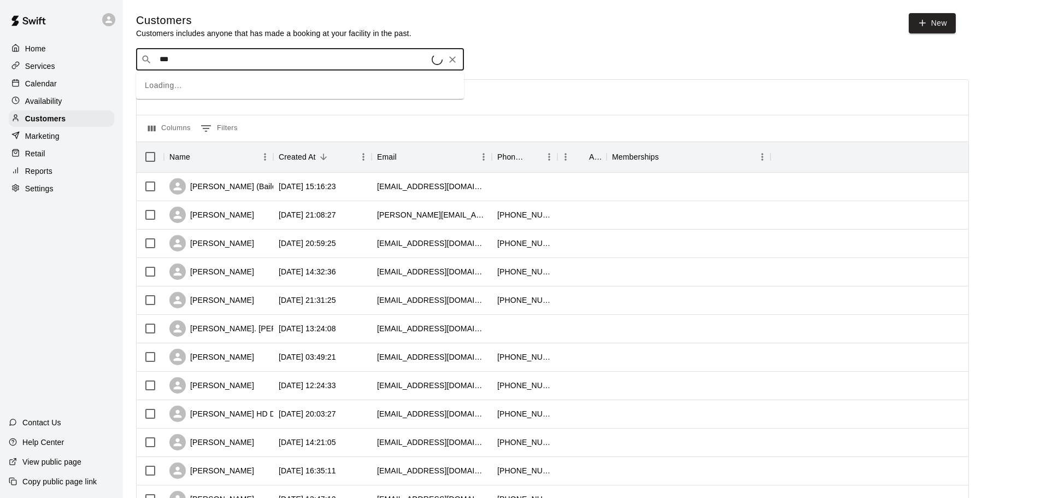
type input "****"
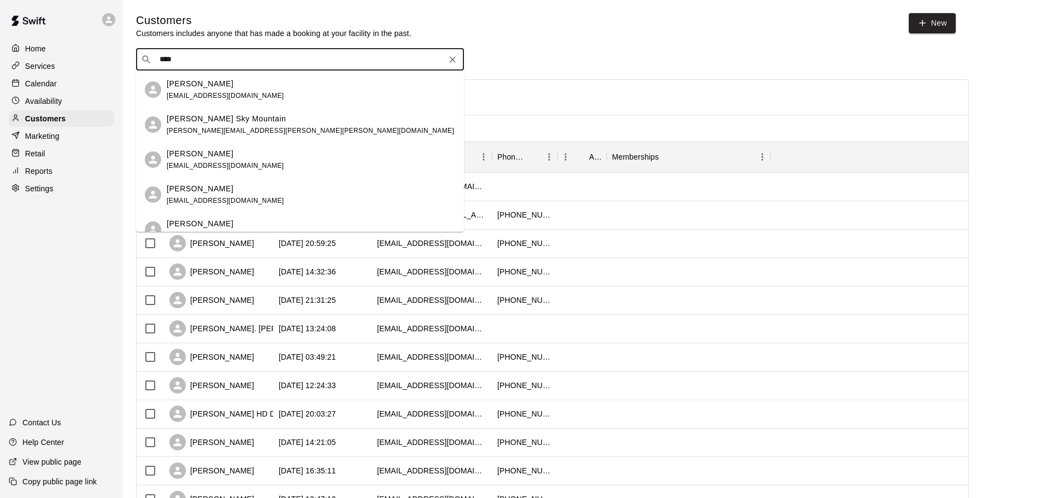
click at [256, 128] on span "[PERSON_NAME][EMAIL_ADDRESS][PERSON_NAME][PERSON_NAME][DOMAIN_NAME]" at bounding box center [311, 131] width 288 height 8
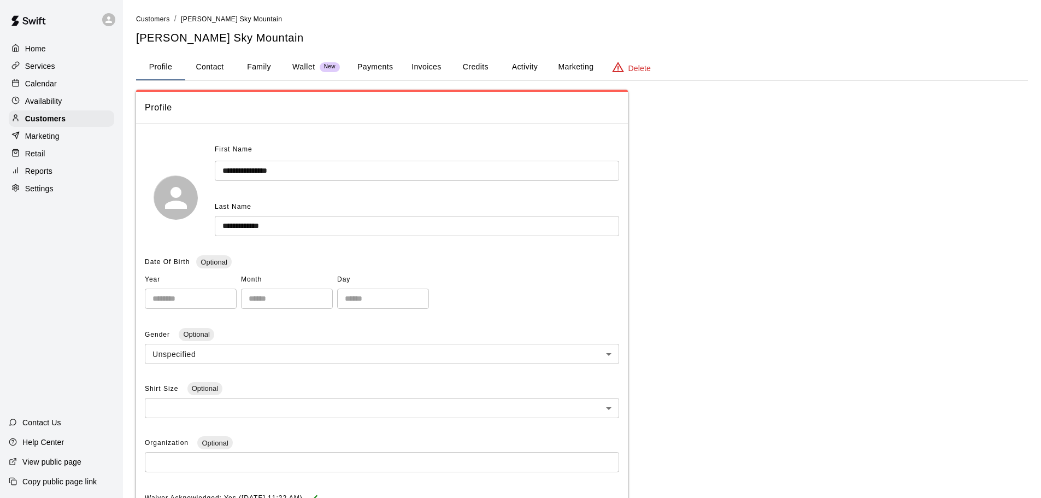
click at [215, 67] on button "Contact" at bounding box center [209, 67] width 49 height 26
select select "**"
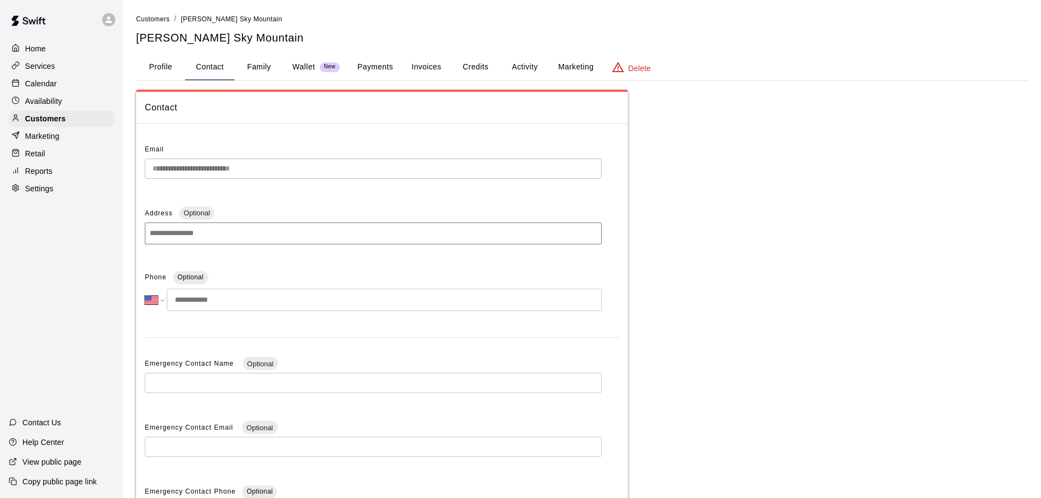
click at [39, 50] on p "Home" at bounding box center [35, 48] width 21 height 11
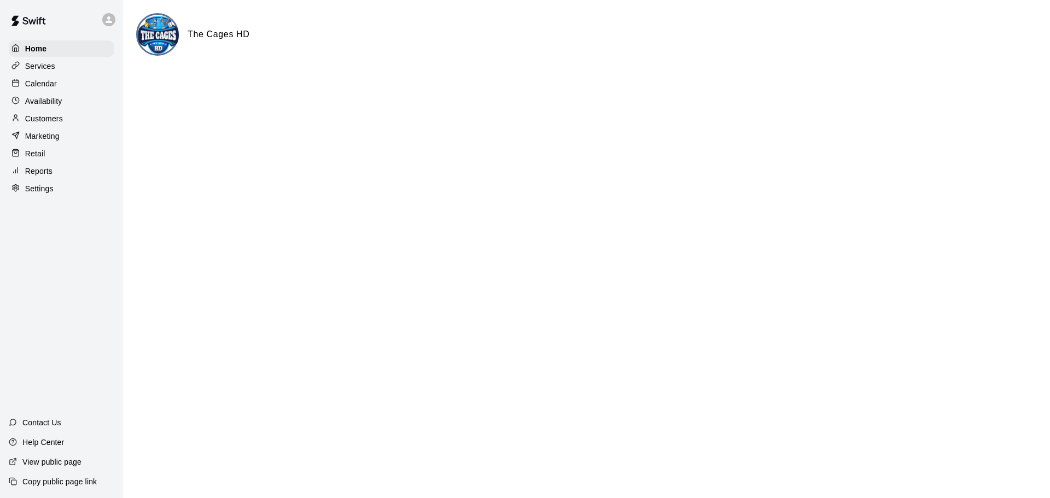
click at [44, 81] on p "Calendar" at bounding box center [41, 83] width 32 height 11
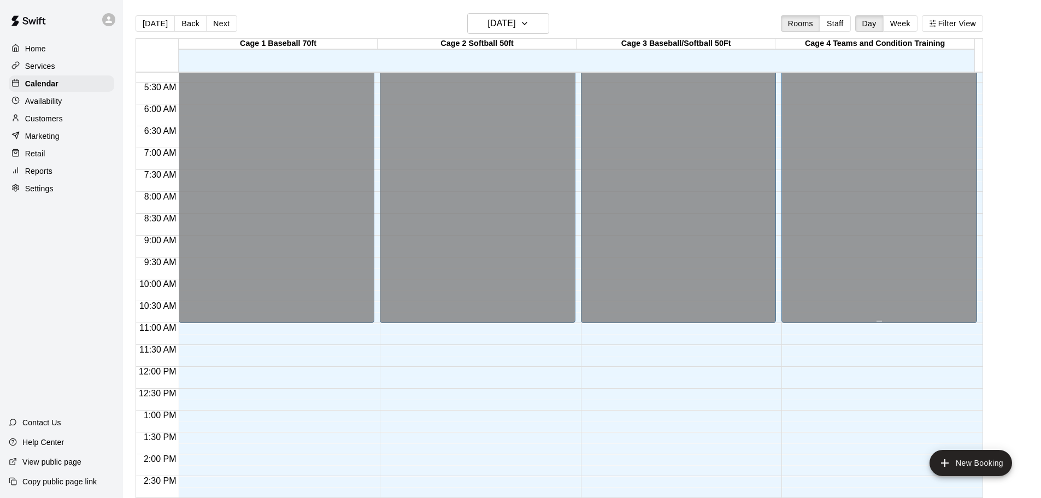
scroll to position [230, 0]
